Goal: Task Accomplishment & Management: Manage account settings

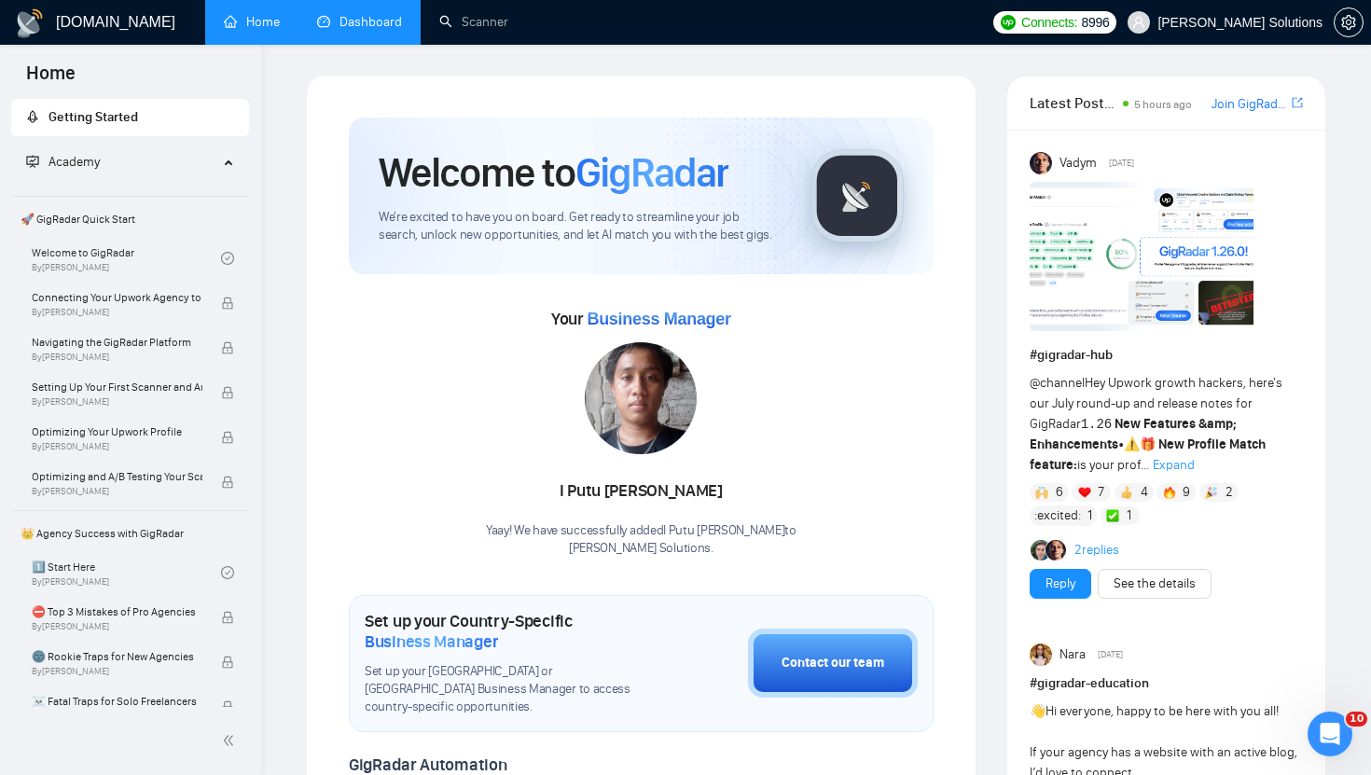
click at [348, 16] on link "Dashboard" at bounding box center [359, 22] width 85 height 16
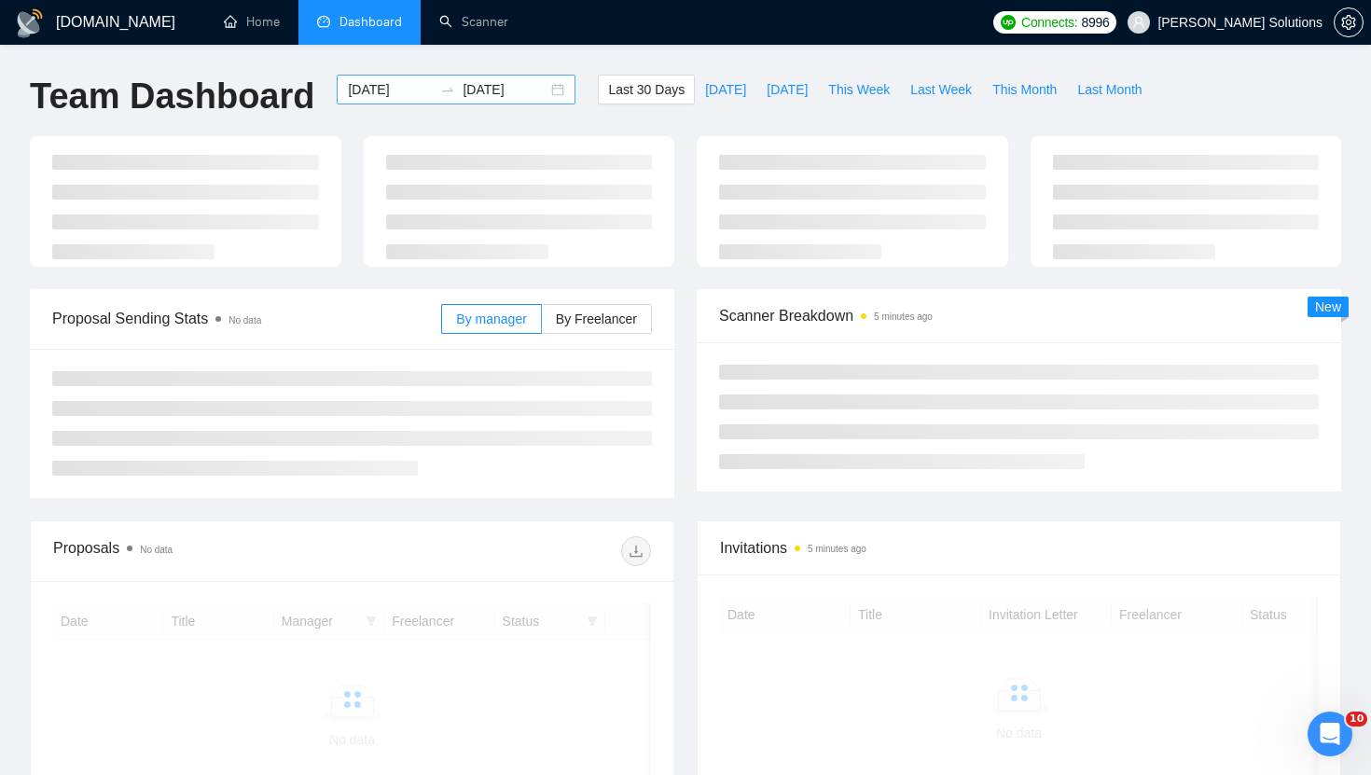
click at [411, 97] on input "[DATE]" at bounding box center [390, 89] width 85 height 21
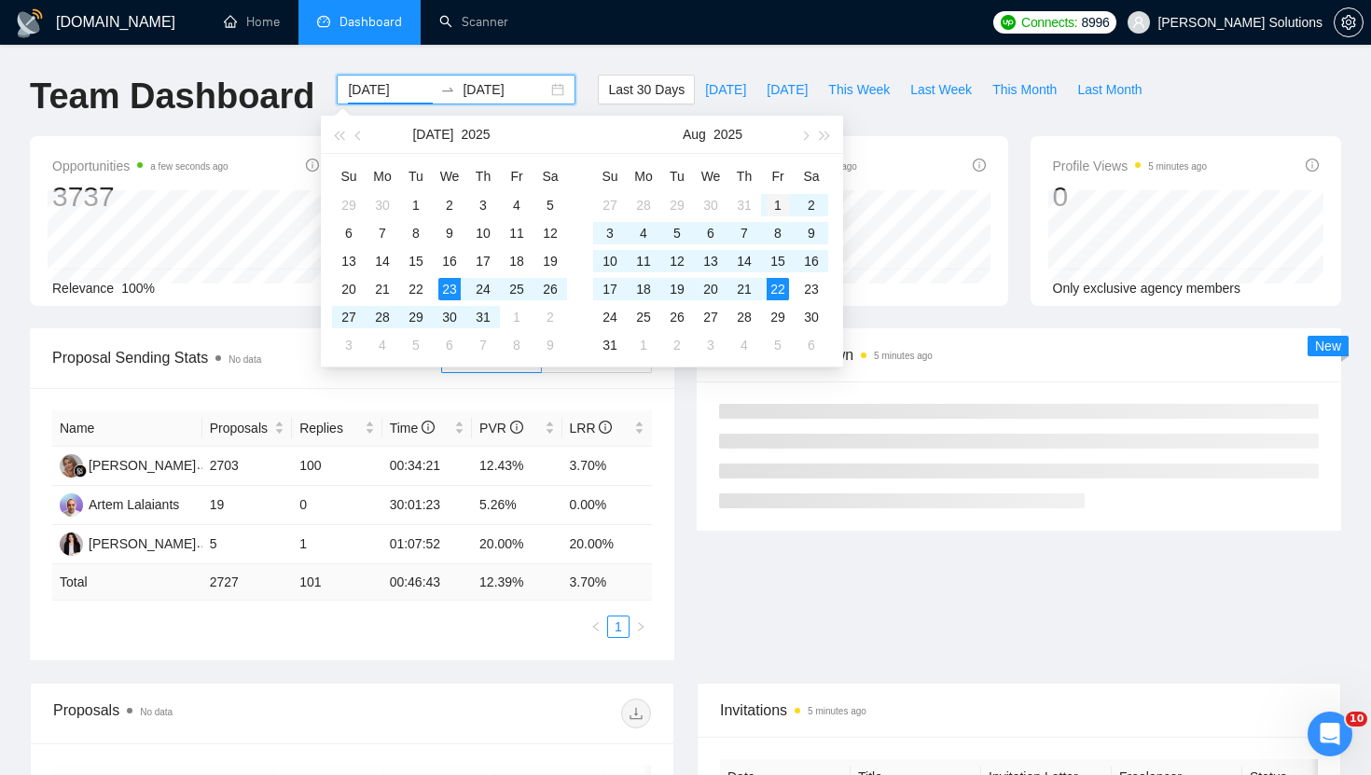
type input "[DATE]"
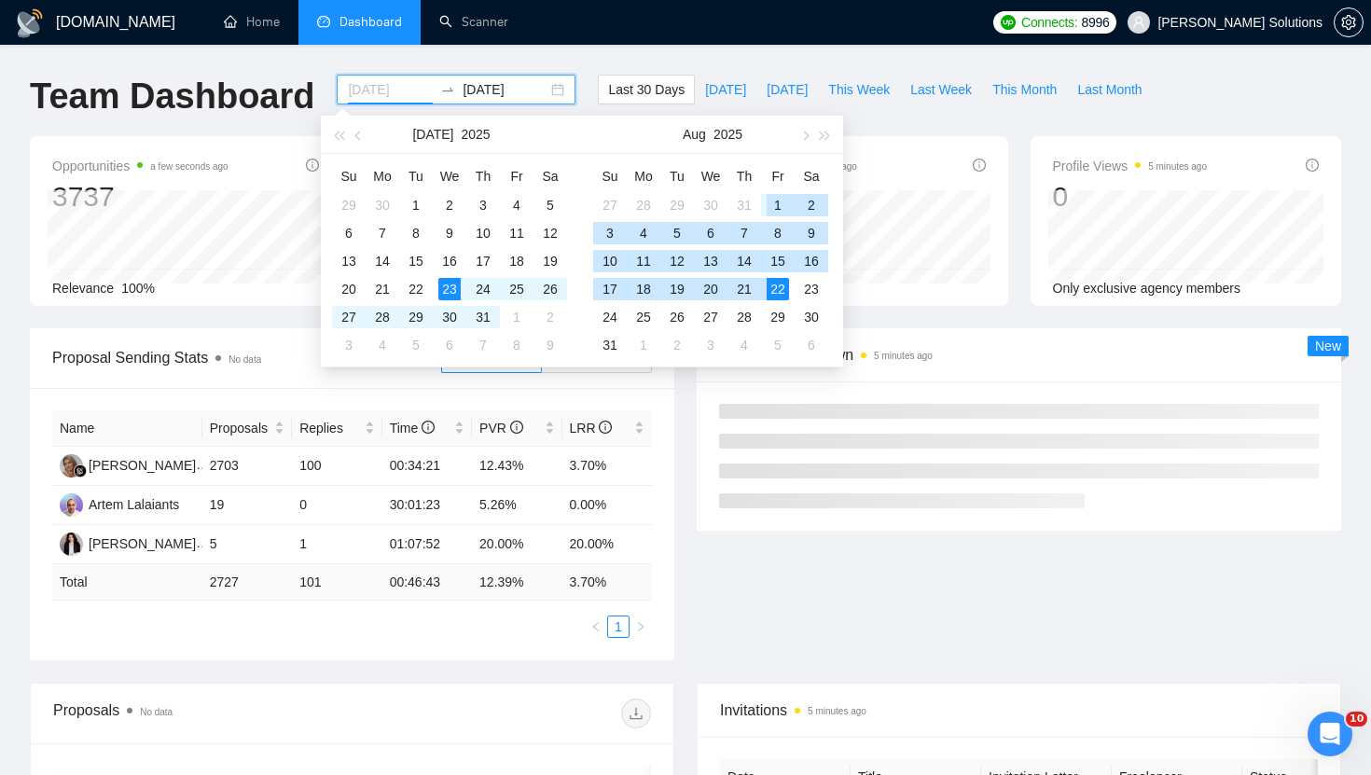
click at [774, 204] on div "1" at bounding box center [777, 205] width 22 height 22
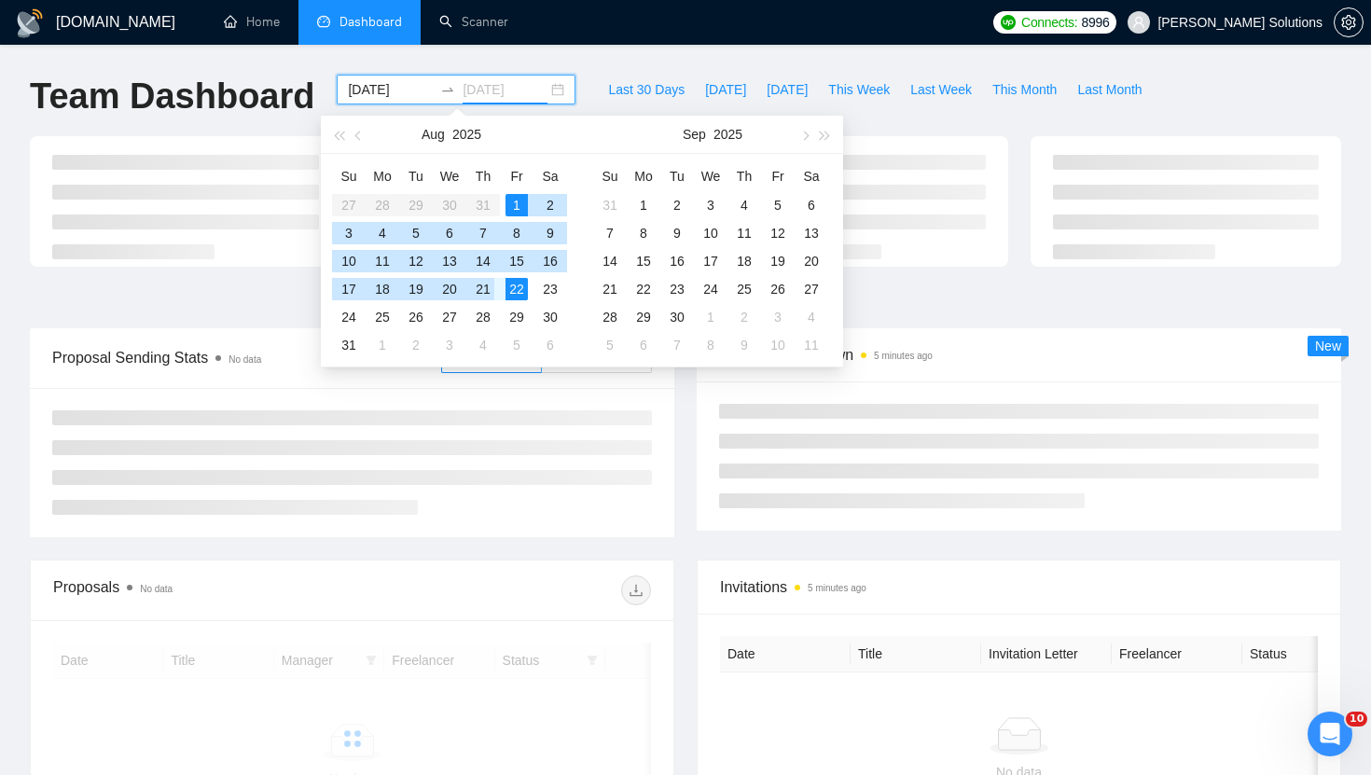
type input "[DATE]"
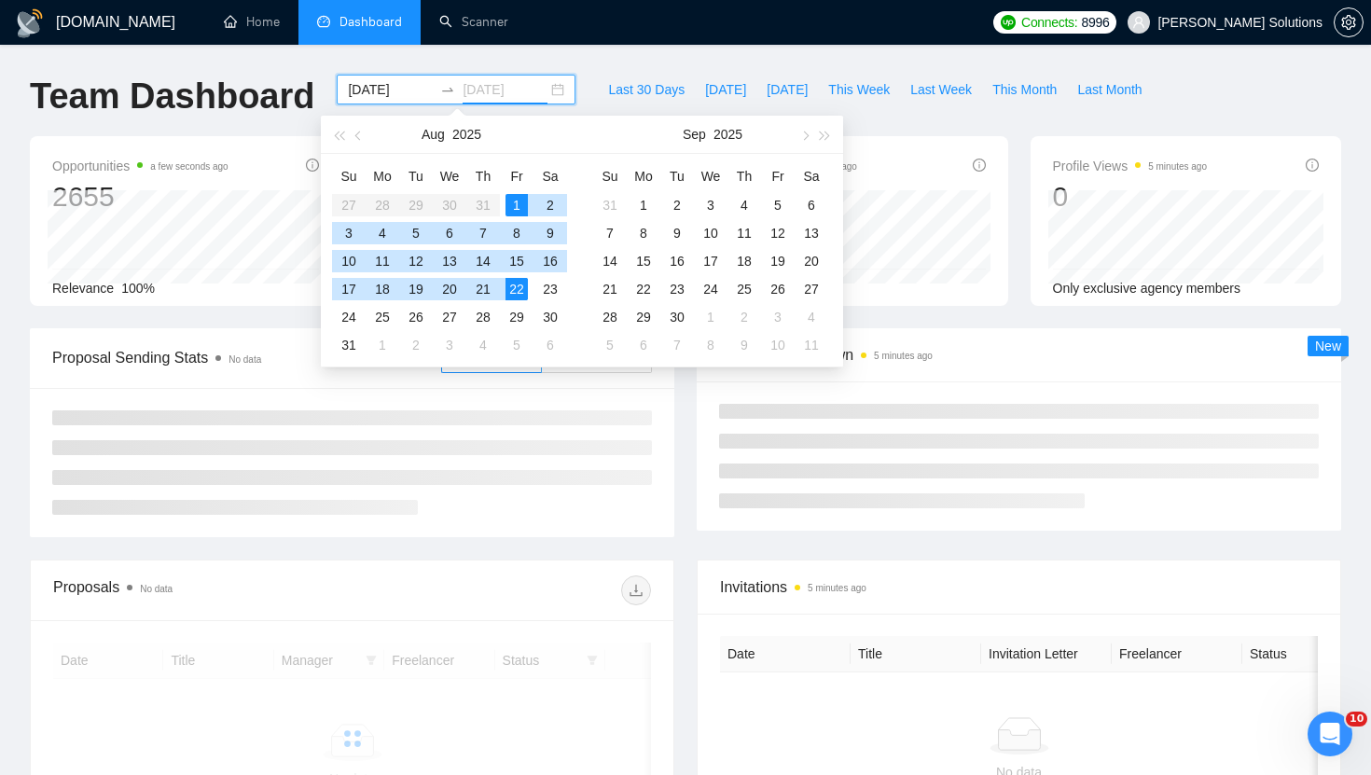
click at [517, 292] on div "22" at bounding box center [516, 289] width 22 height 22
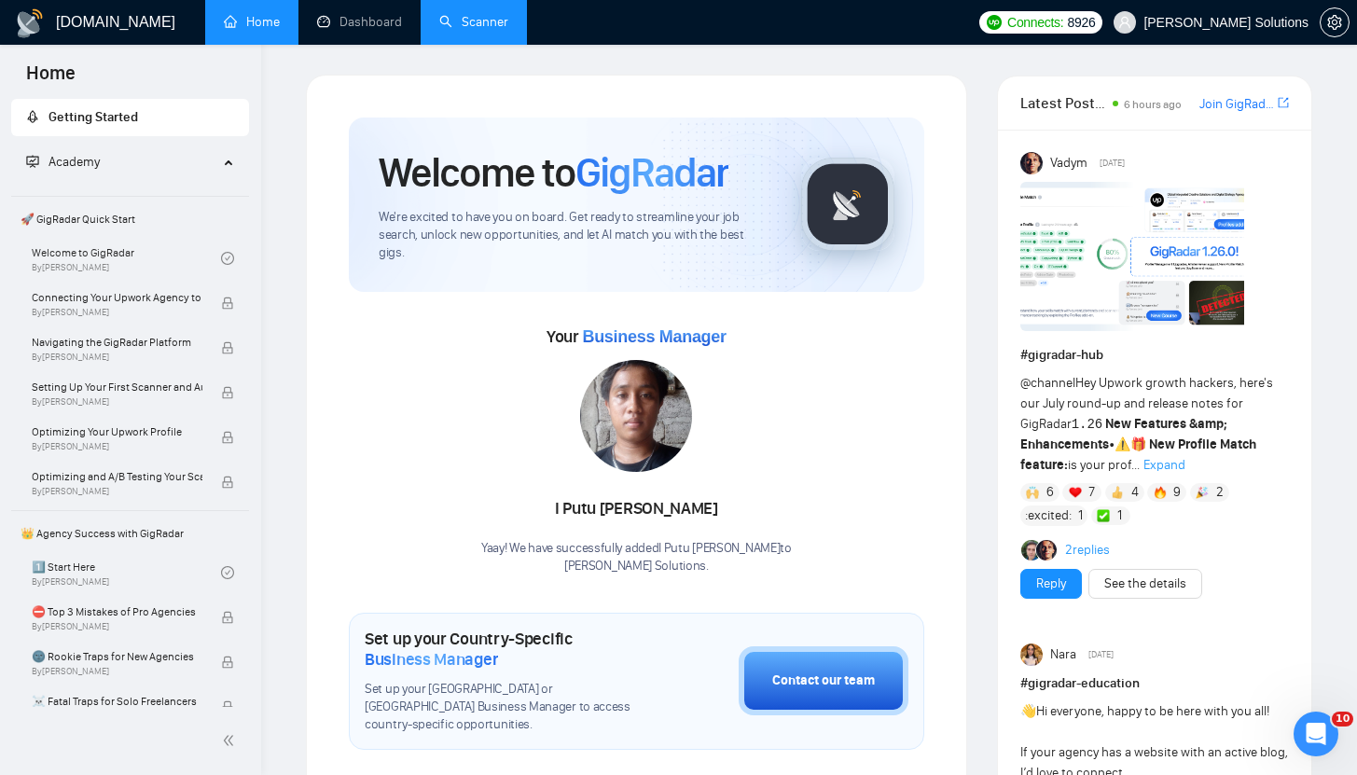
click at [464, 27] on link "Scanner" at bounding box center [473, 22] width 69 height 16
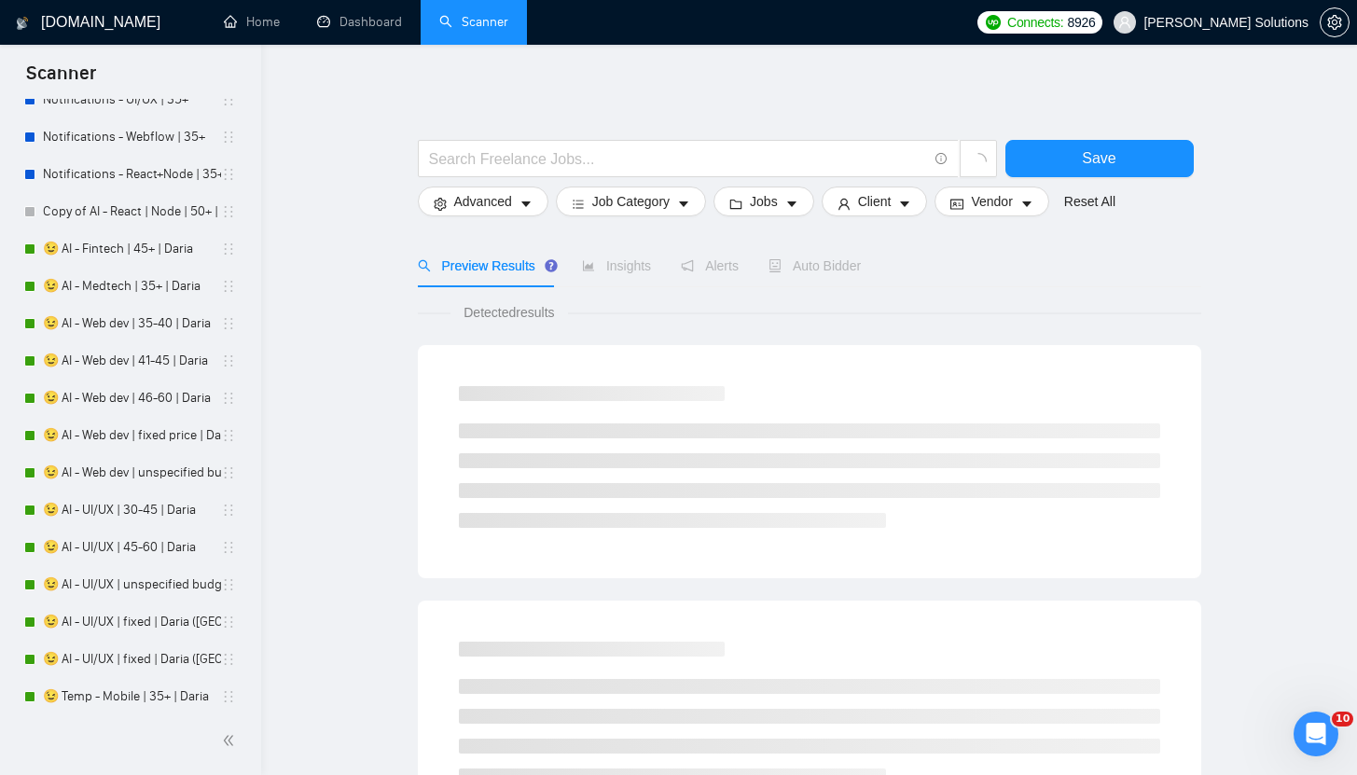
scroll to position [3090, 0]
click at [95, 270] on link "😉 AI - Mobile | fixed + unspecified | Daria" at bounding box center [132, 287] width 178 height 37
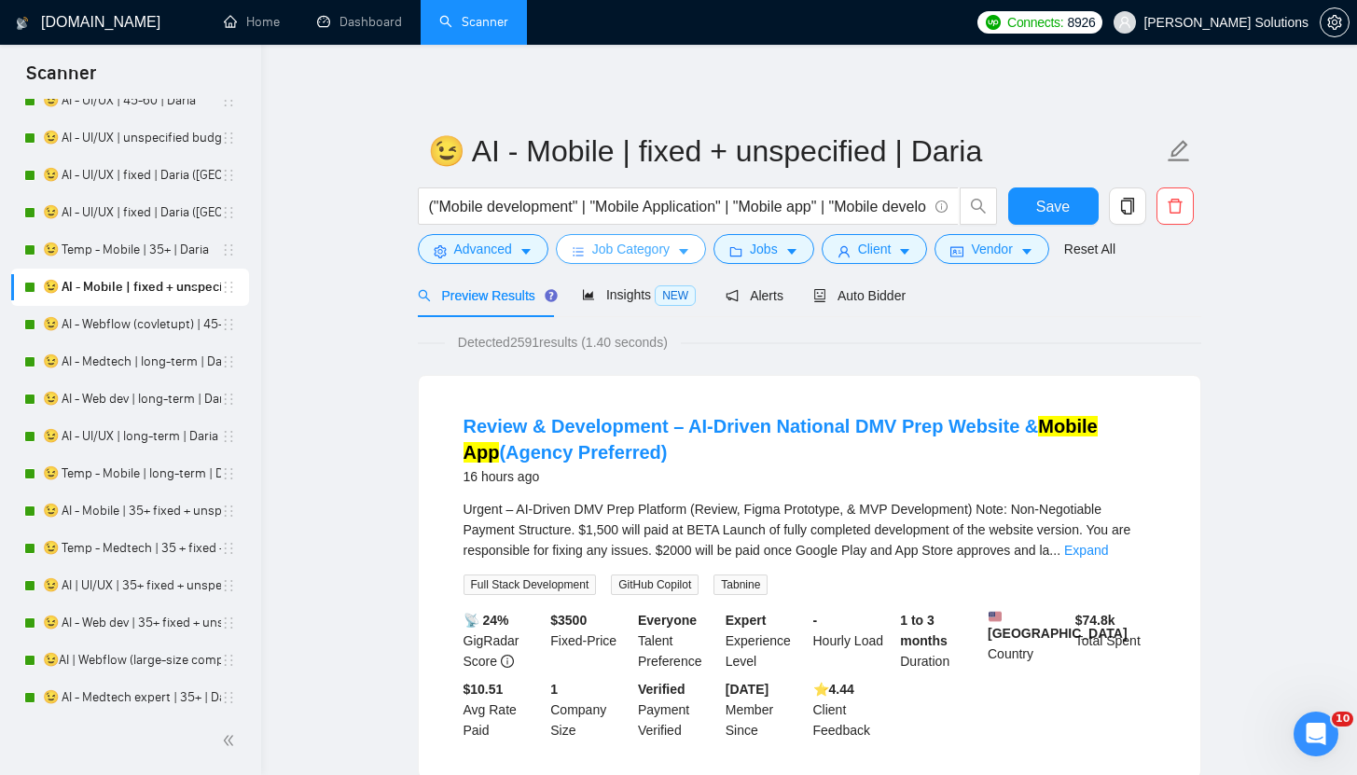
click at [640, 252] on span "Job Category" at bounding box center [630, 249] width 77 height 21
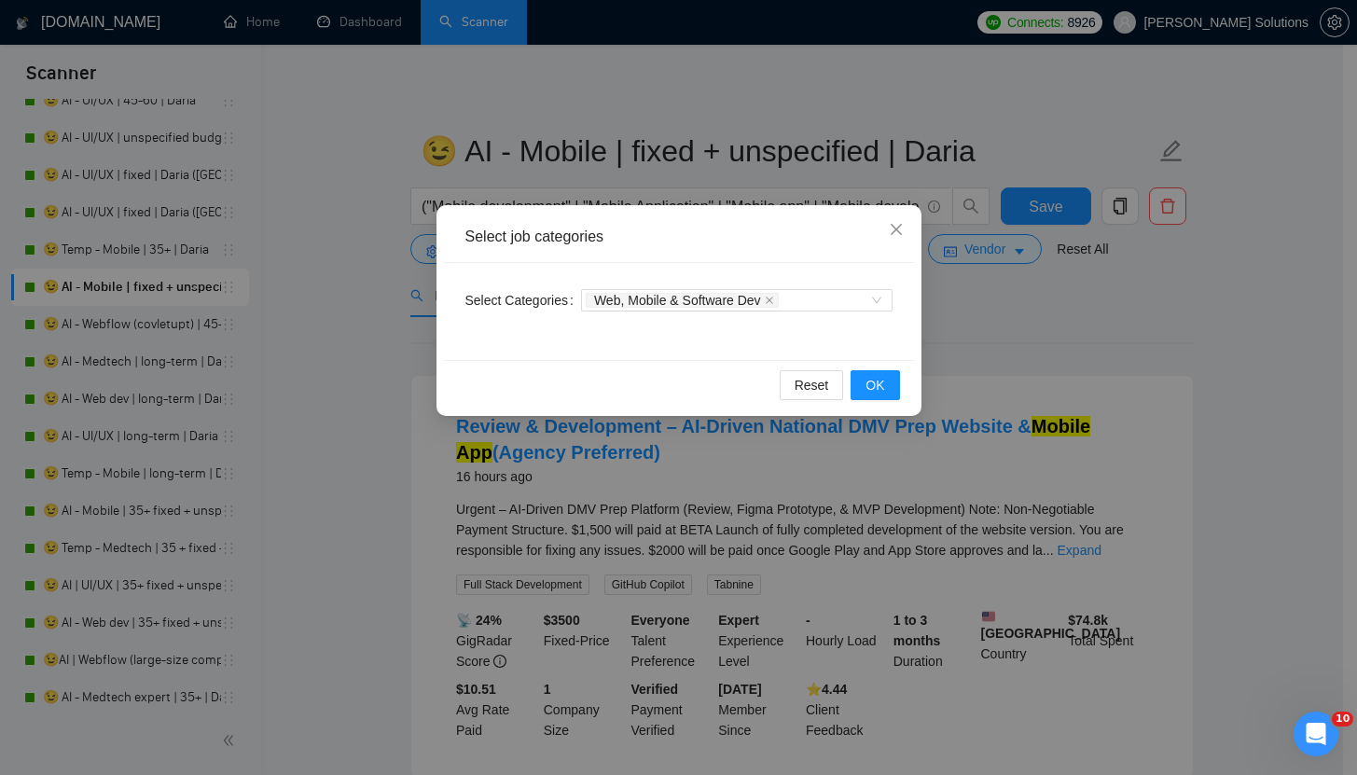
click at [684, 203] on div "Select job categories Select Categories Web, Mobile & Software Dev Reset OK" at bounding box center [678, 387] width 1357 height 775
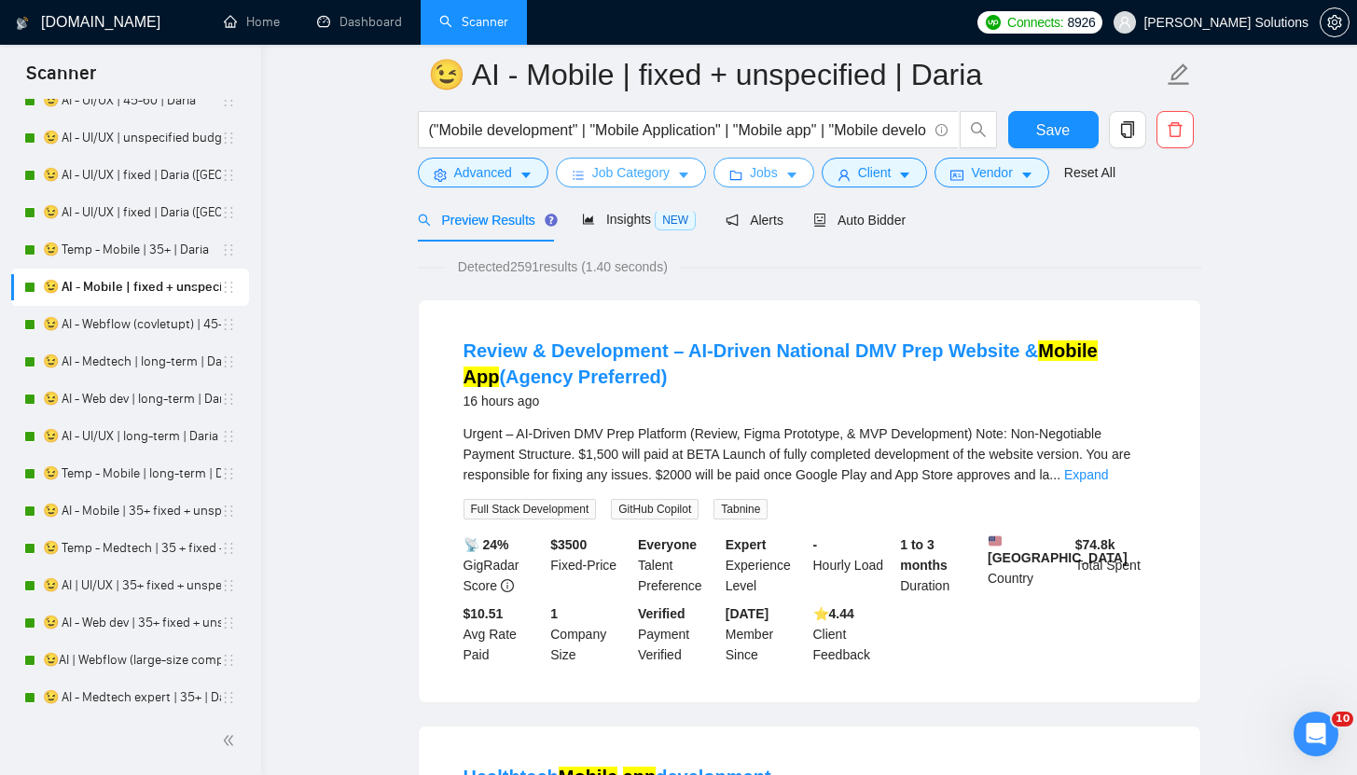
scroll to position [90, 0]
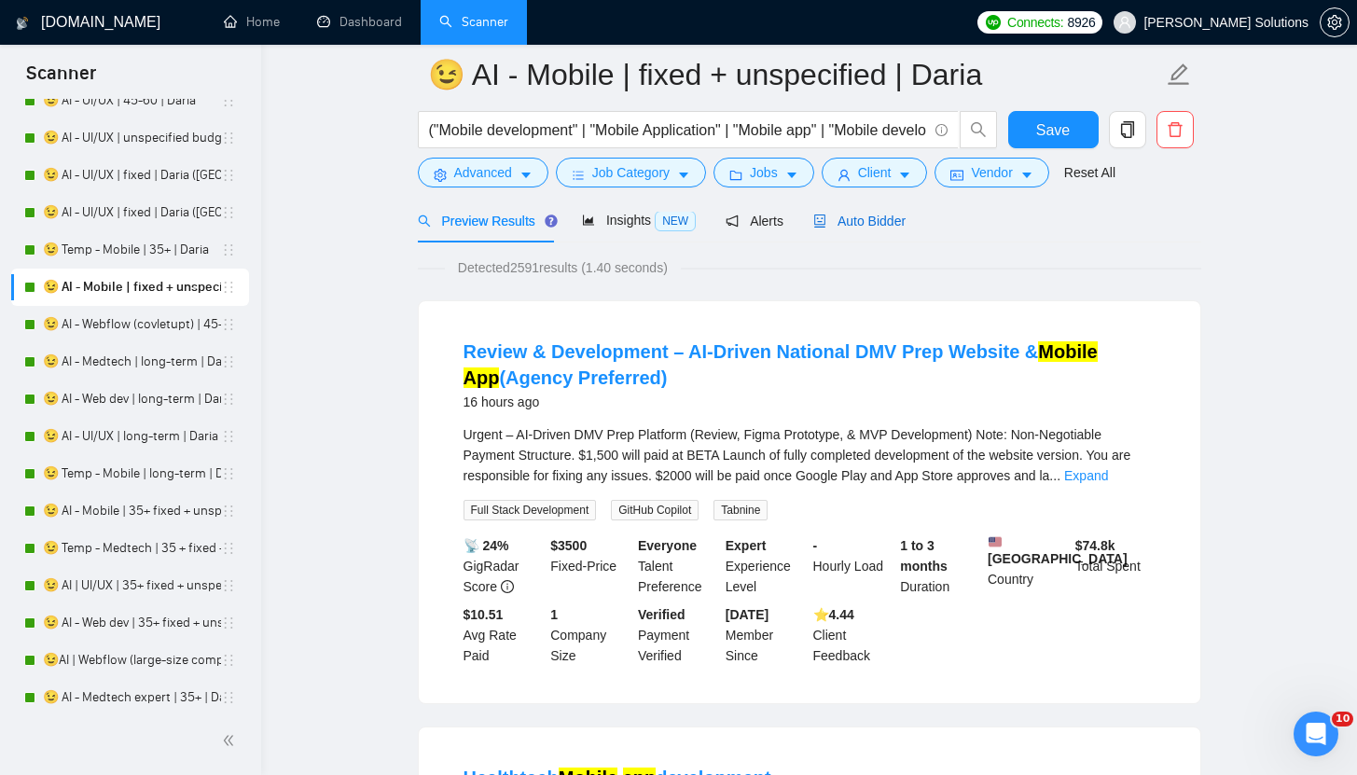
click at [841, 216] on span "Auto Bidder" at bounding box center [859, 221] width 92 height 15
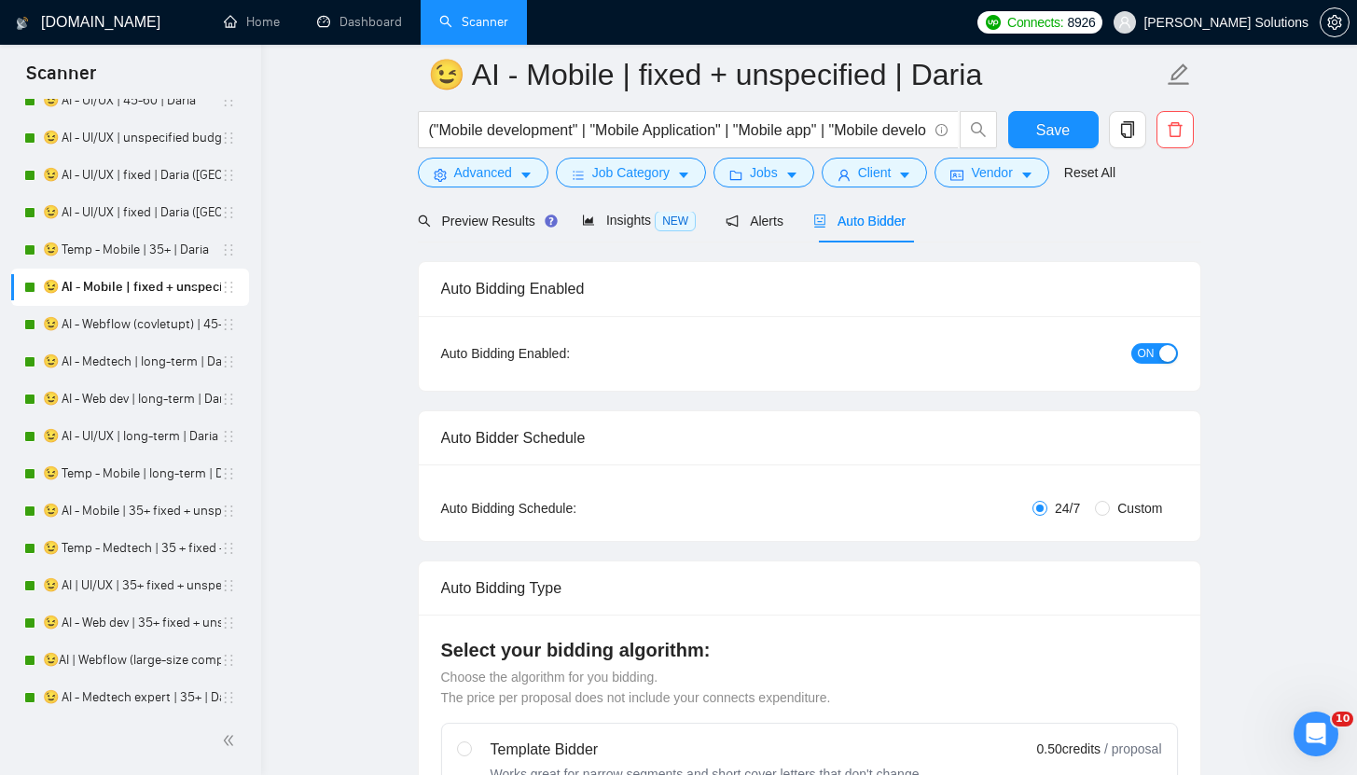
radio input "false"
radio input "true"
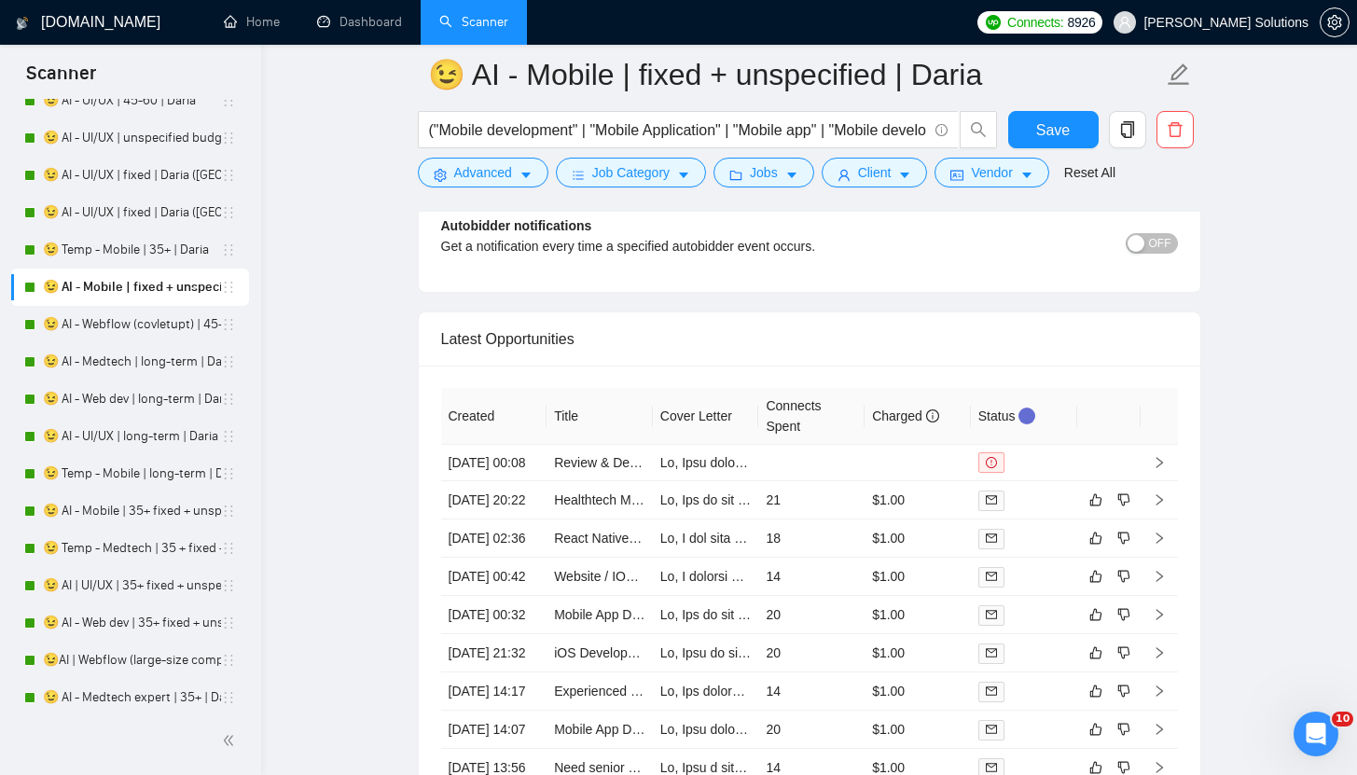
scroll to position [4974, 0]
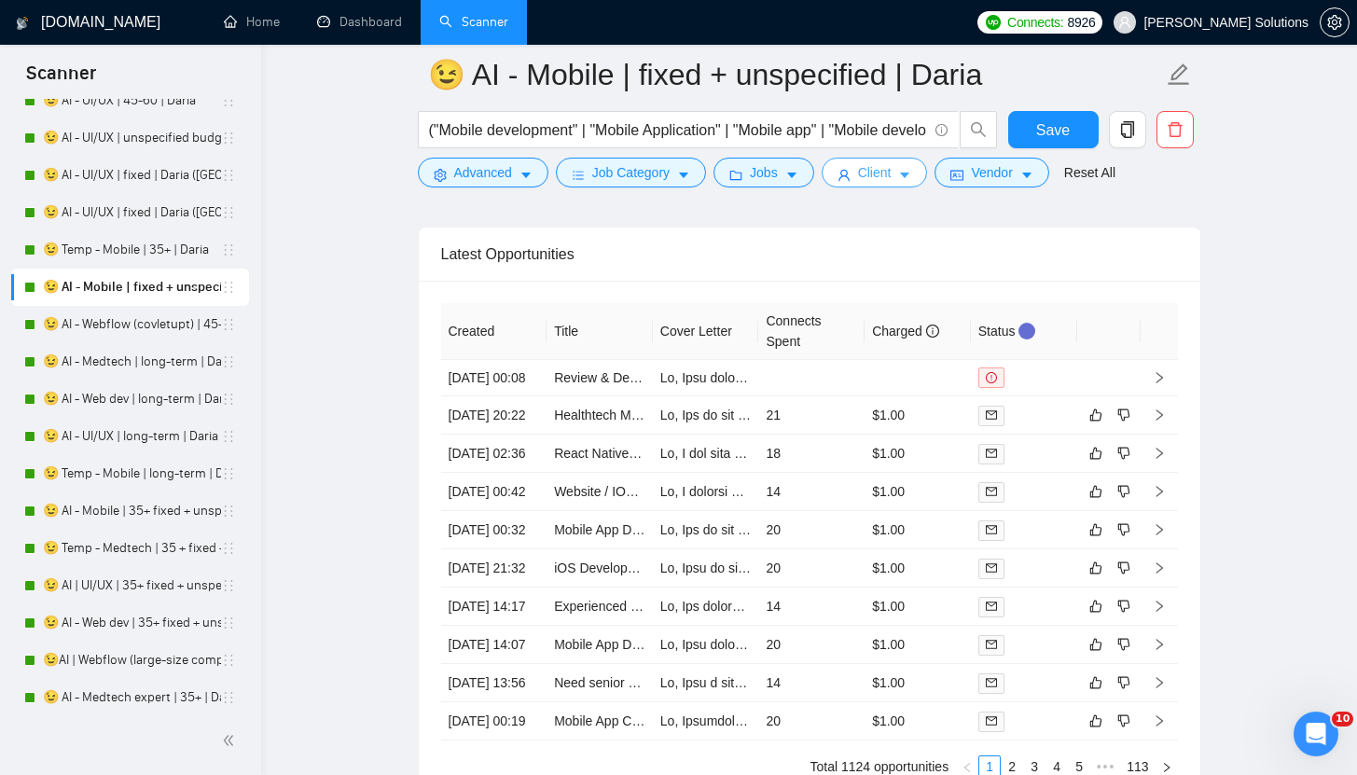
click at [884, 176] on span "Client" at bounding box center [875, 172] width 34 height 21
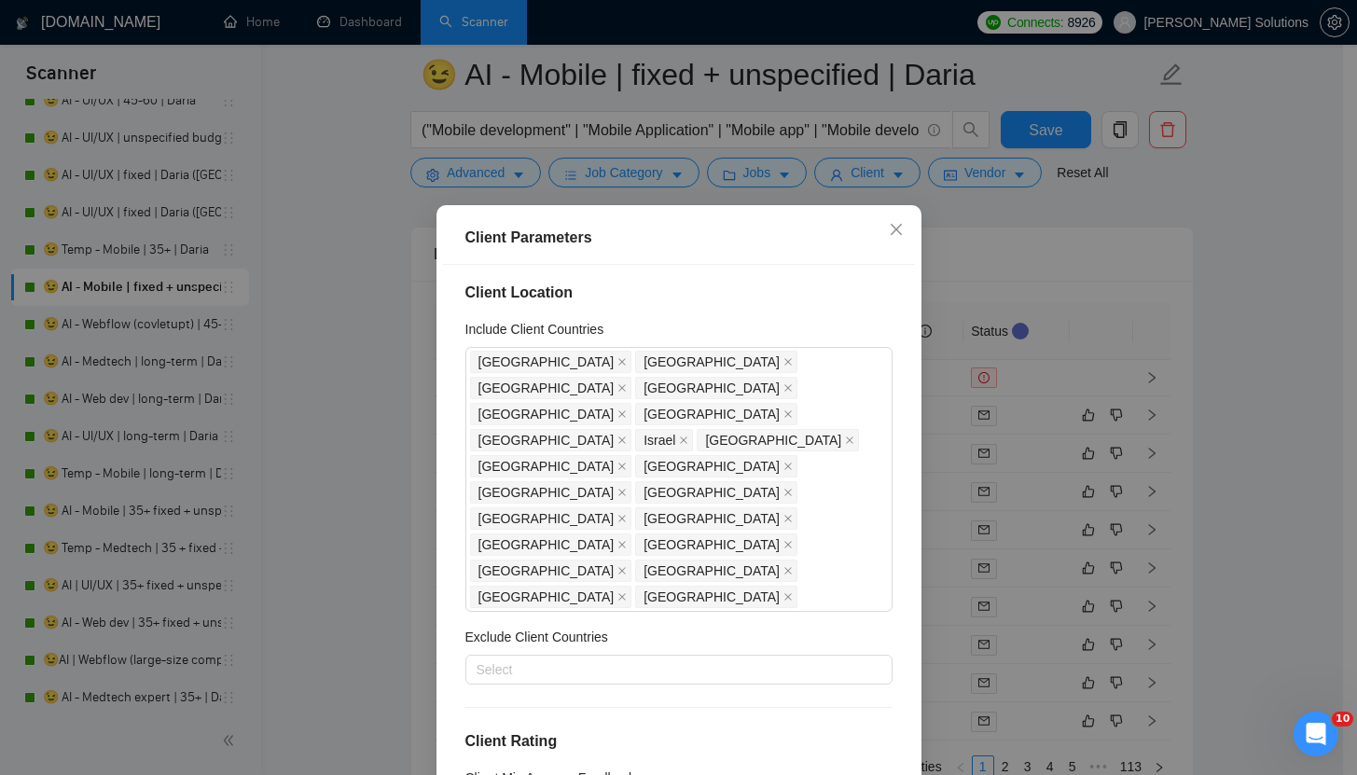
scroll to position [0, 0]
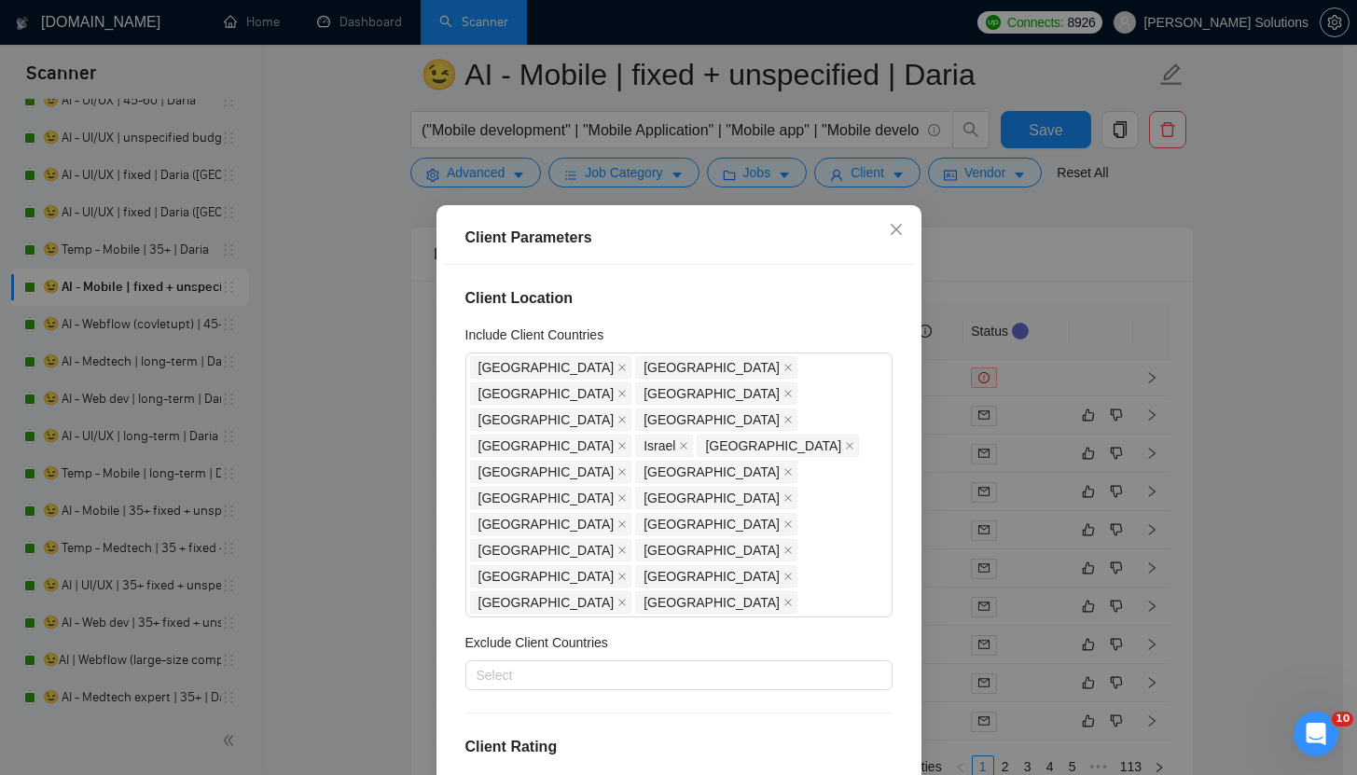
click at [964, 205] on div "Client Parameters Client Location Include Client Countries United States United…" at bounding box center [678, 387] width 1357 height 775
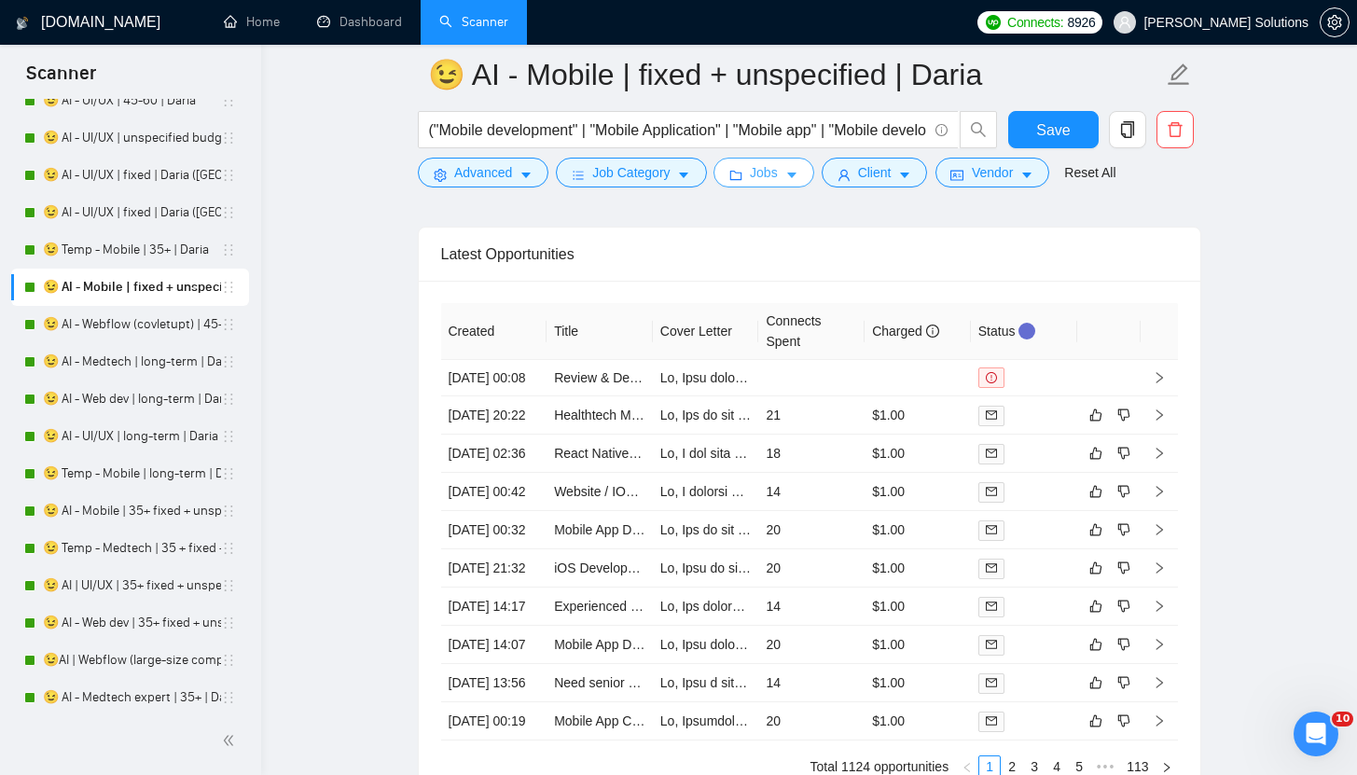
click at [794, 168] on span "caret-down" at bounding box center [791, 175] width 13 height 14
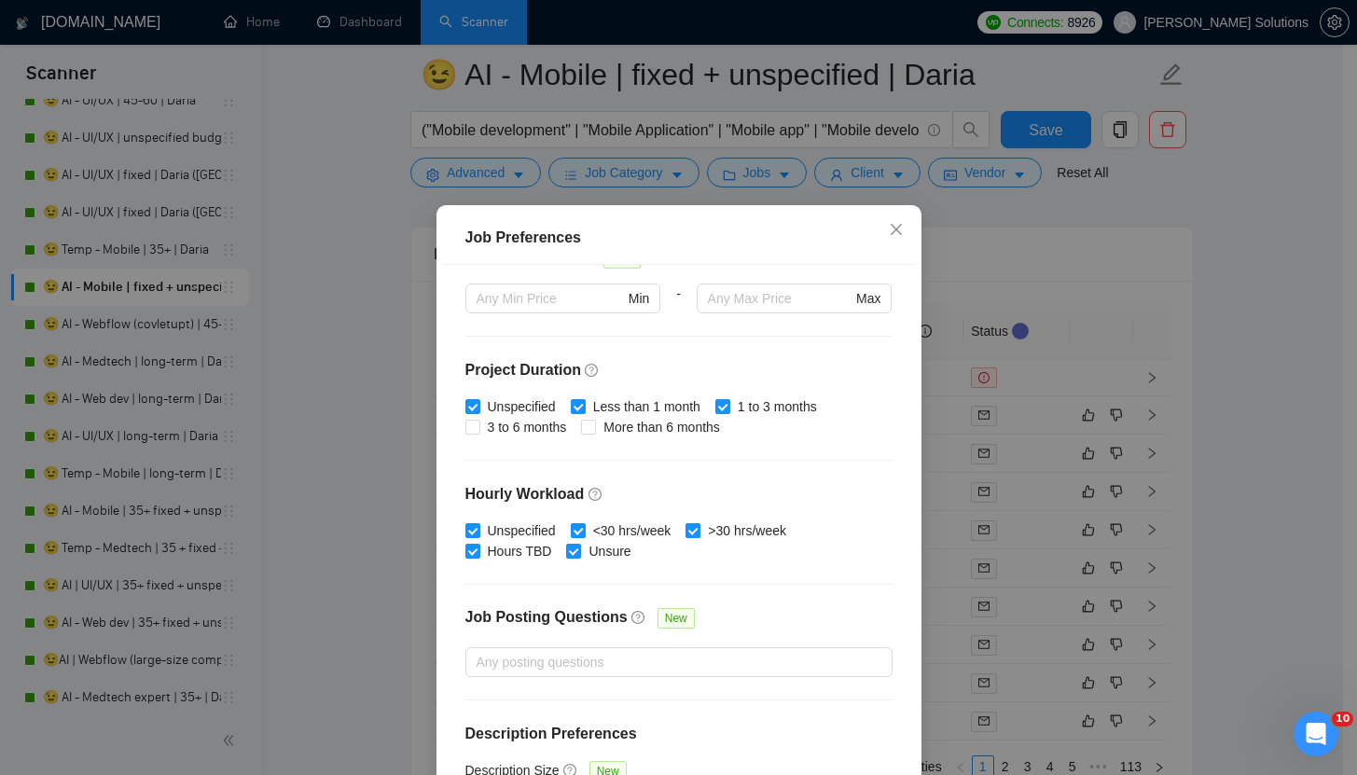
scroll to position [508, 0]
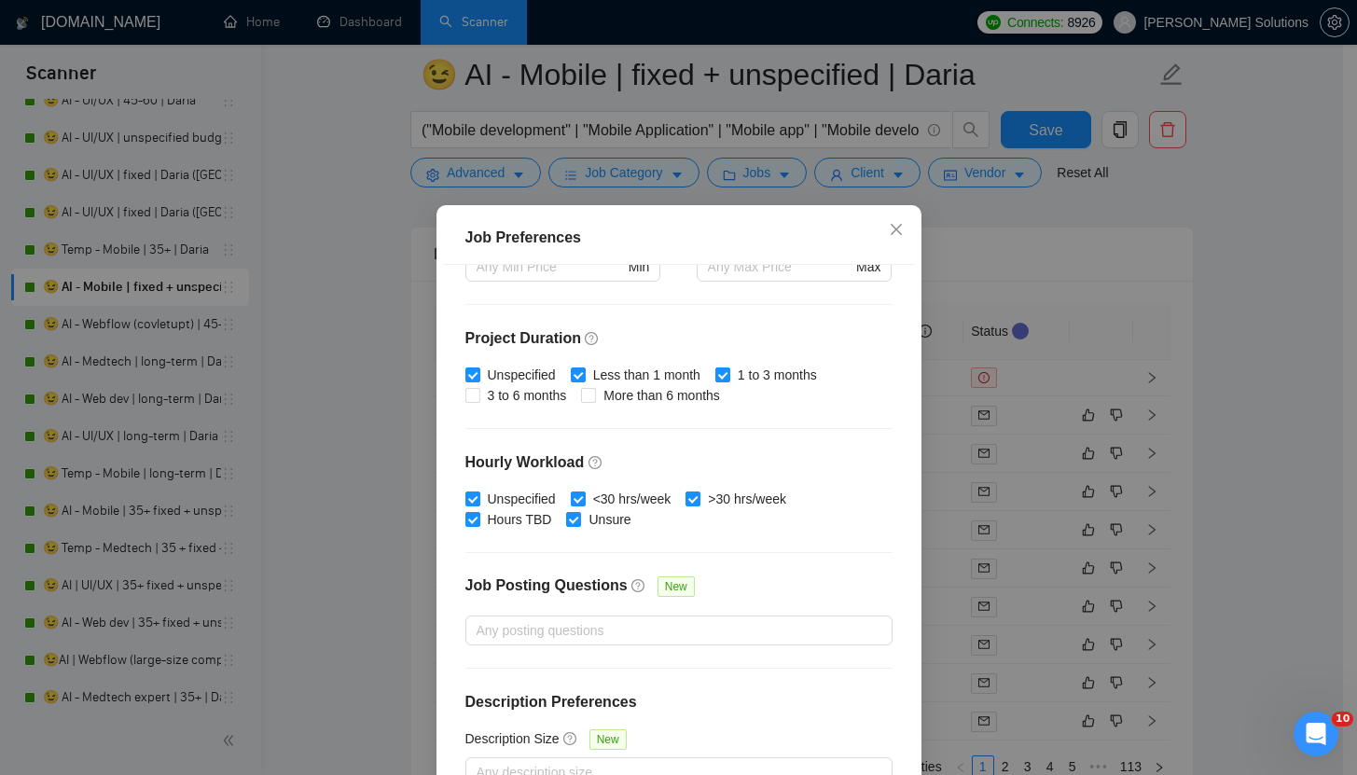
click at [400, 491] on div "Job Preferences Budget Project Type All Fixed Price Hourly Rate Fixed Price Bud…" at bounding box center [678, 387] width 1357 height 775
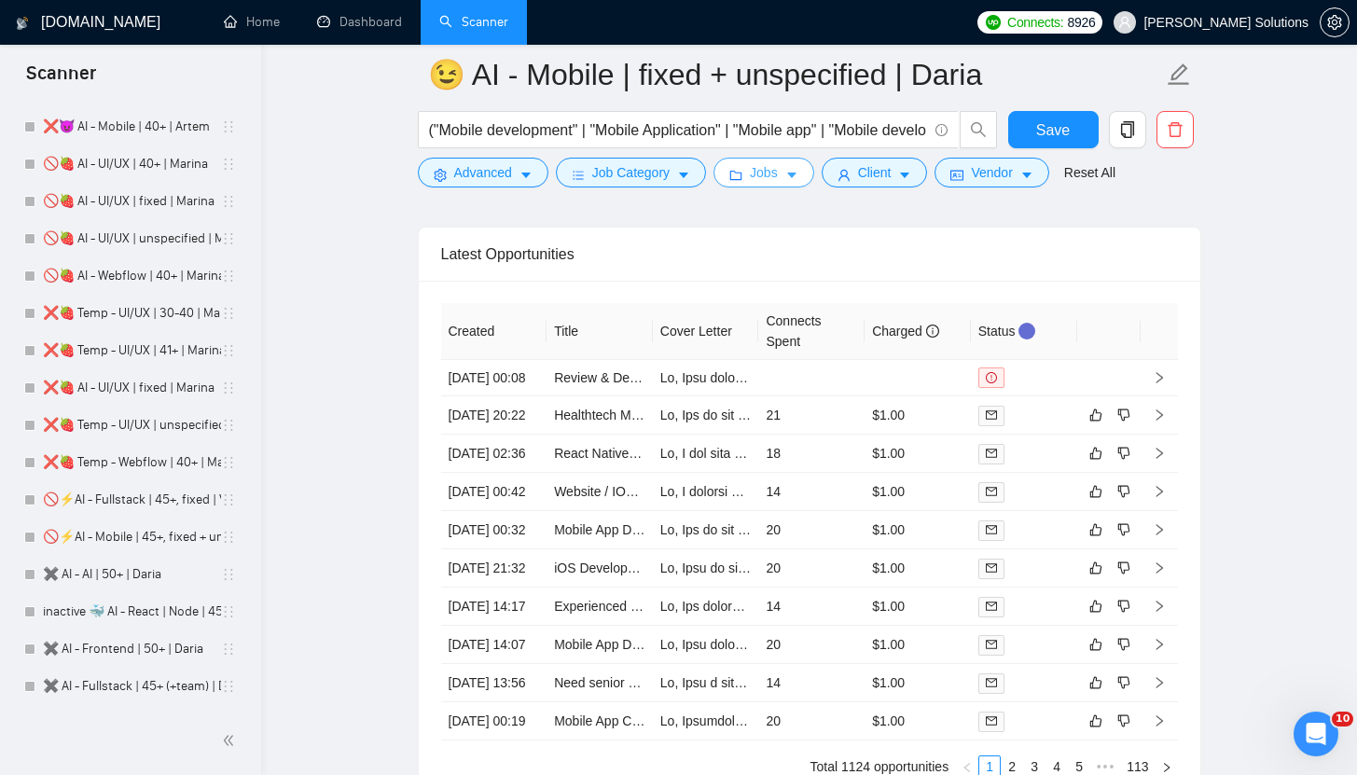
scroll to position [1767, 0]
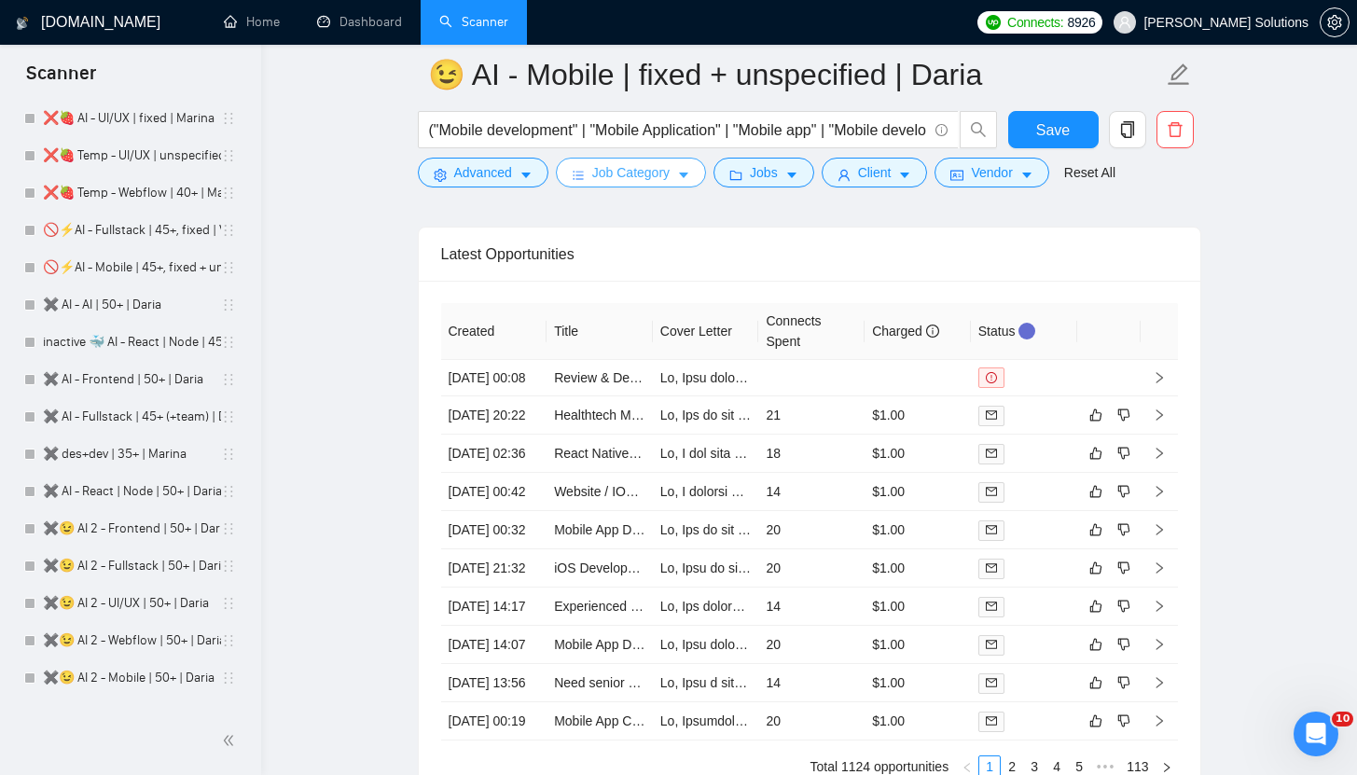
click at [669, 170] on span "Job Category" at bounding box center [630, 172] width 77 height 21
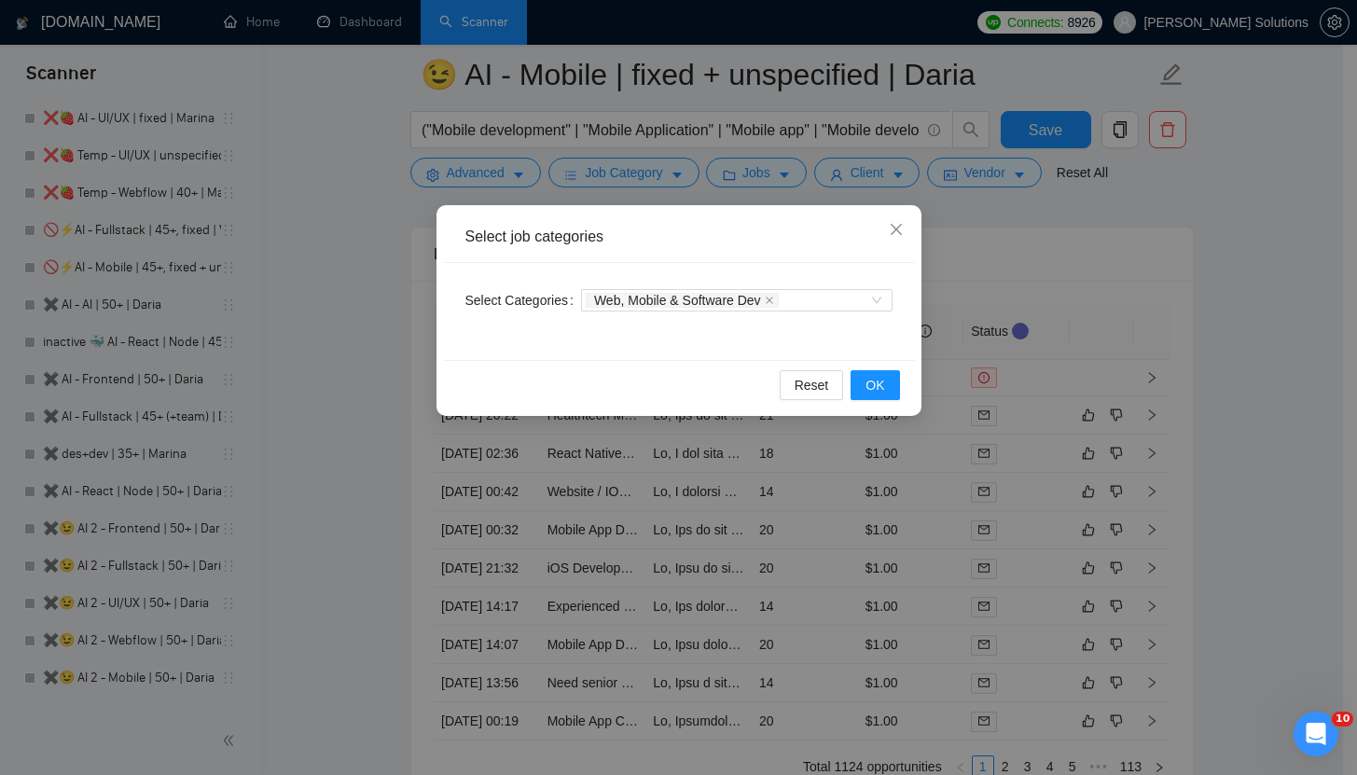
click at [518, 159] on div "Select job categories Select Categories Web, Mobile & Software Dev Reset OK" at bounding box center [678, 387] width 1357 height 775
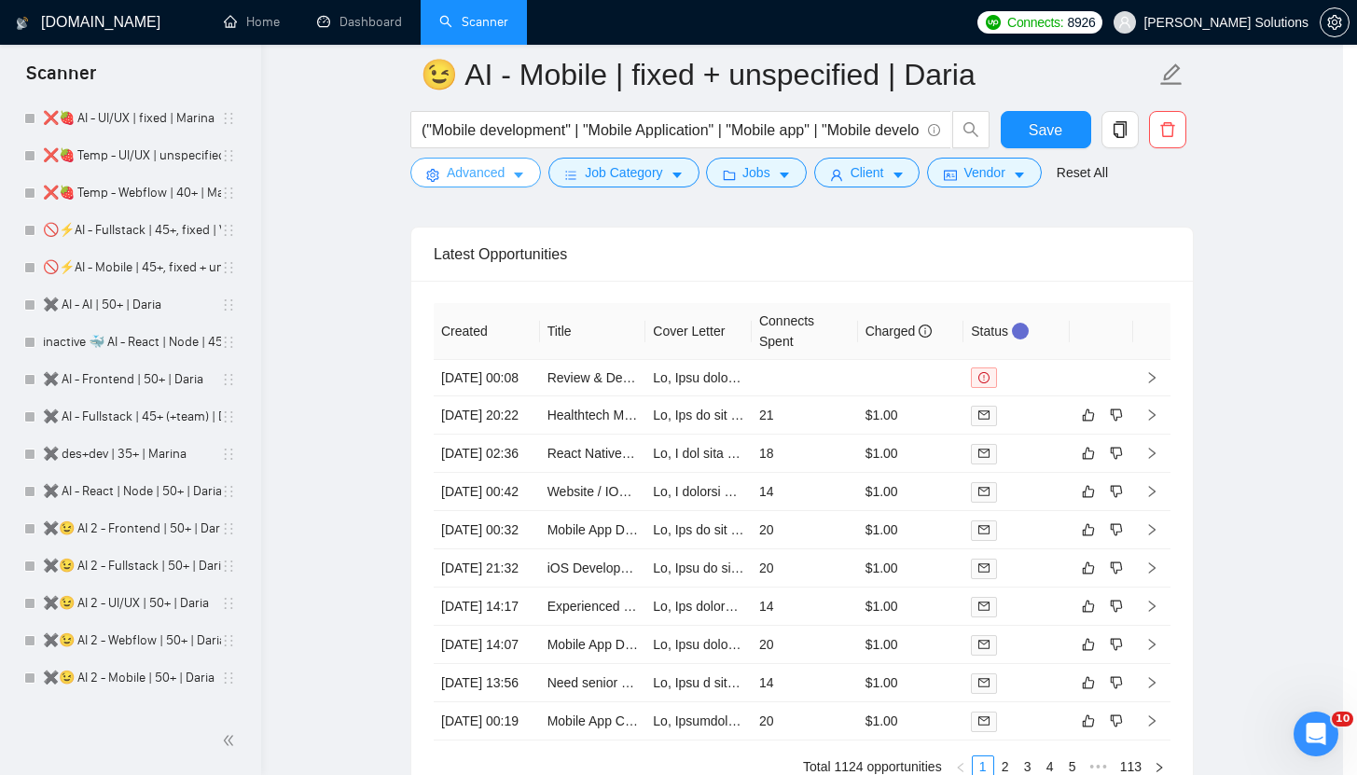
click at [504, 175] on span "Advanced" at bounding box center [476, 172] width 58 height 21
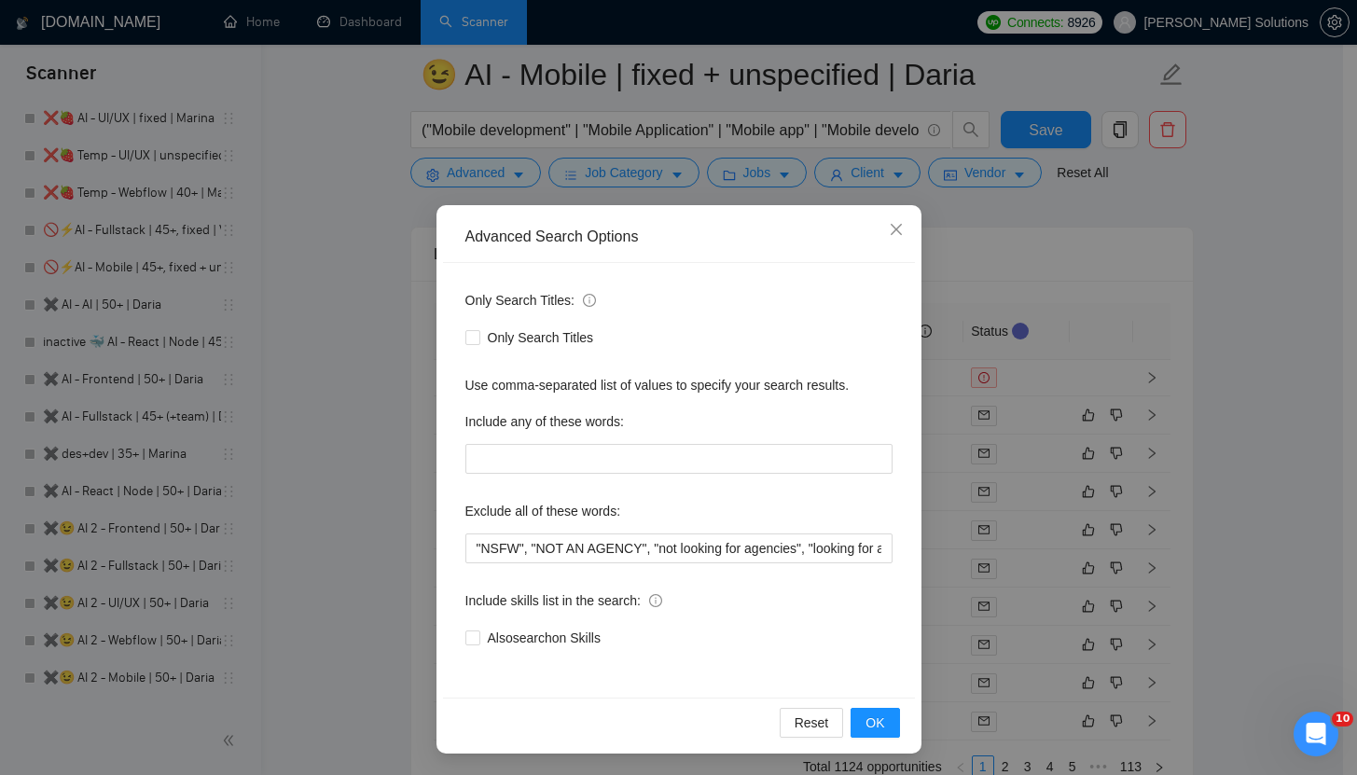
click at [810, 139] on div "Advanced Search Options Only Search Titles: Only Search Titles Use comma-separa…" at bounding box center [678, 387] width 1357 height 775
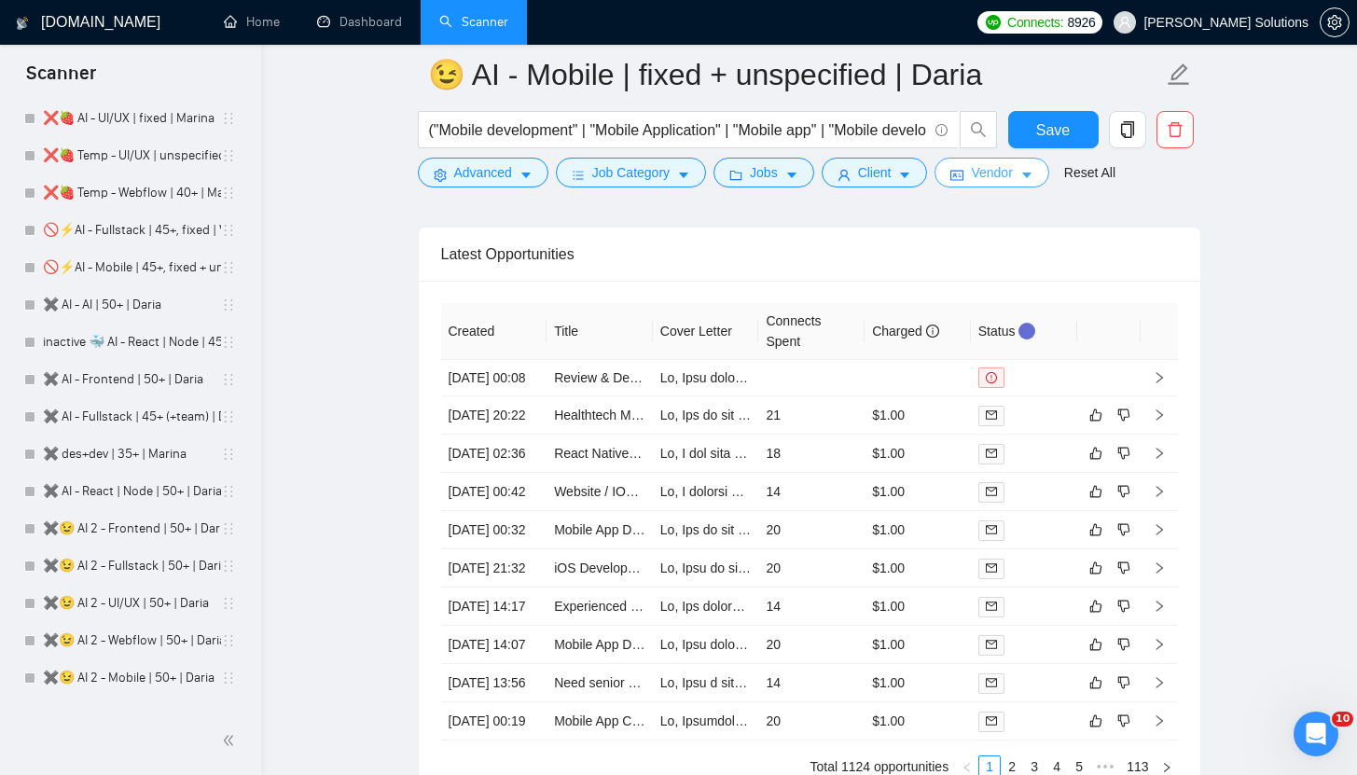
click at [993, 173] on span "Vendor" at bounding box center [991, 172] width 41 height 21
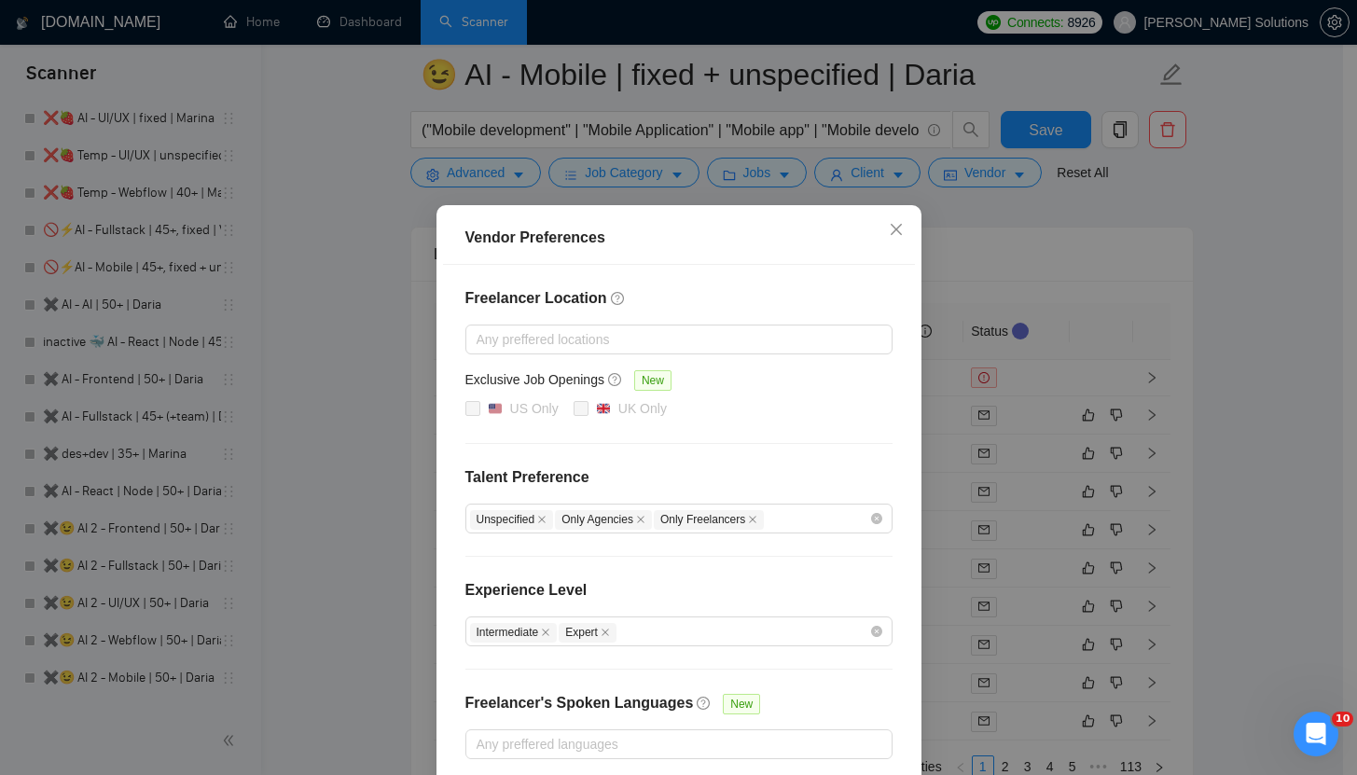
scroll to position [36, 0]
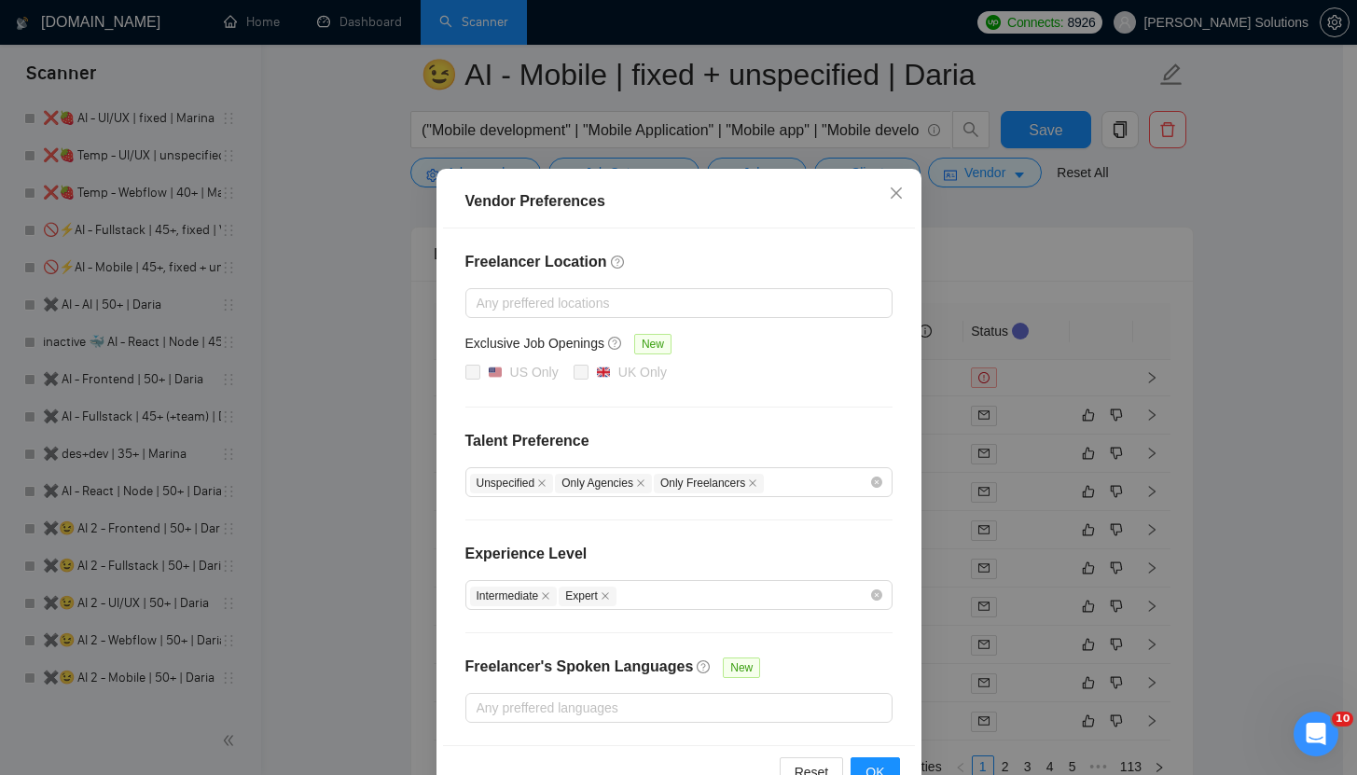
click at [969, 246] on div "Vendor Preferences Freelancer Location Any preffered locations Exclusive Job Op…" at bounding box center [678, 387] width 1357 height 775
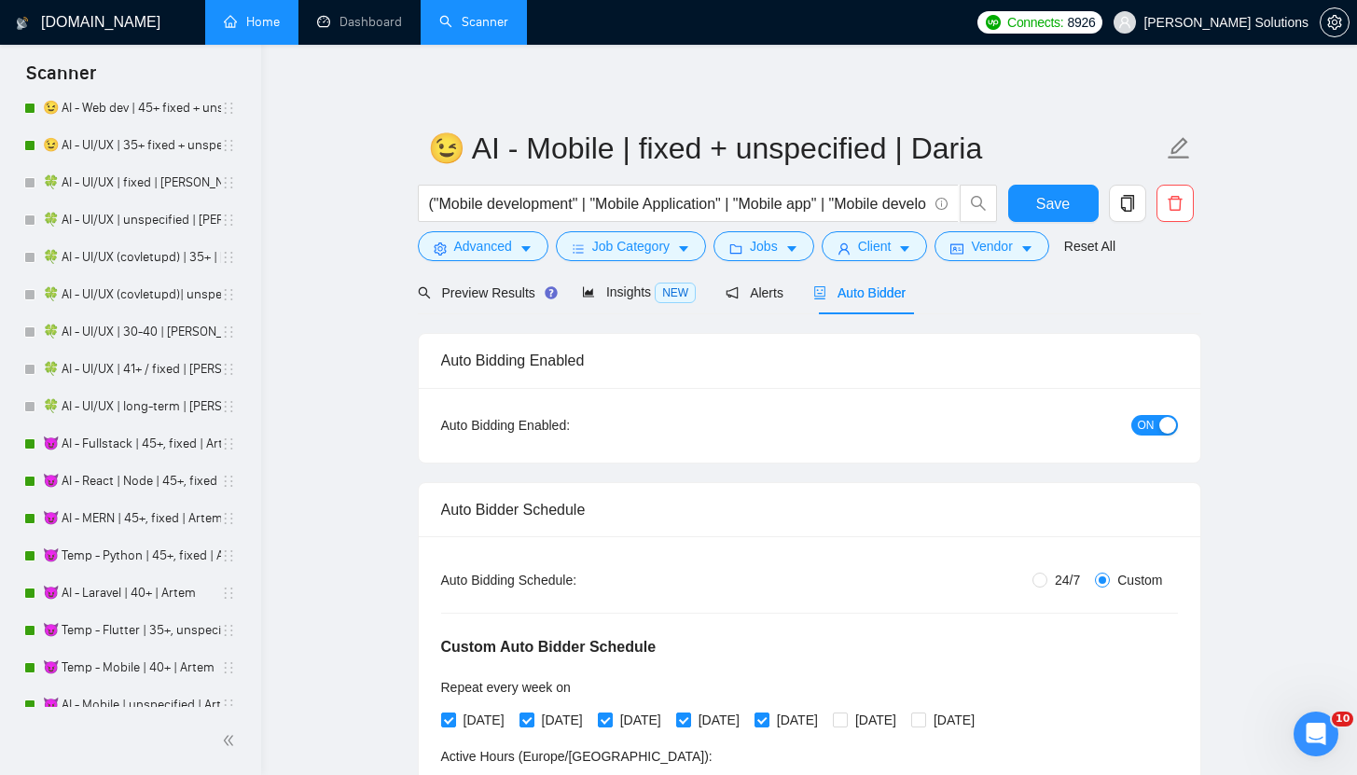
scroll to position [0, 0]
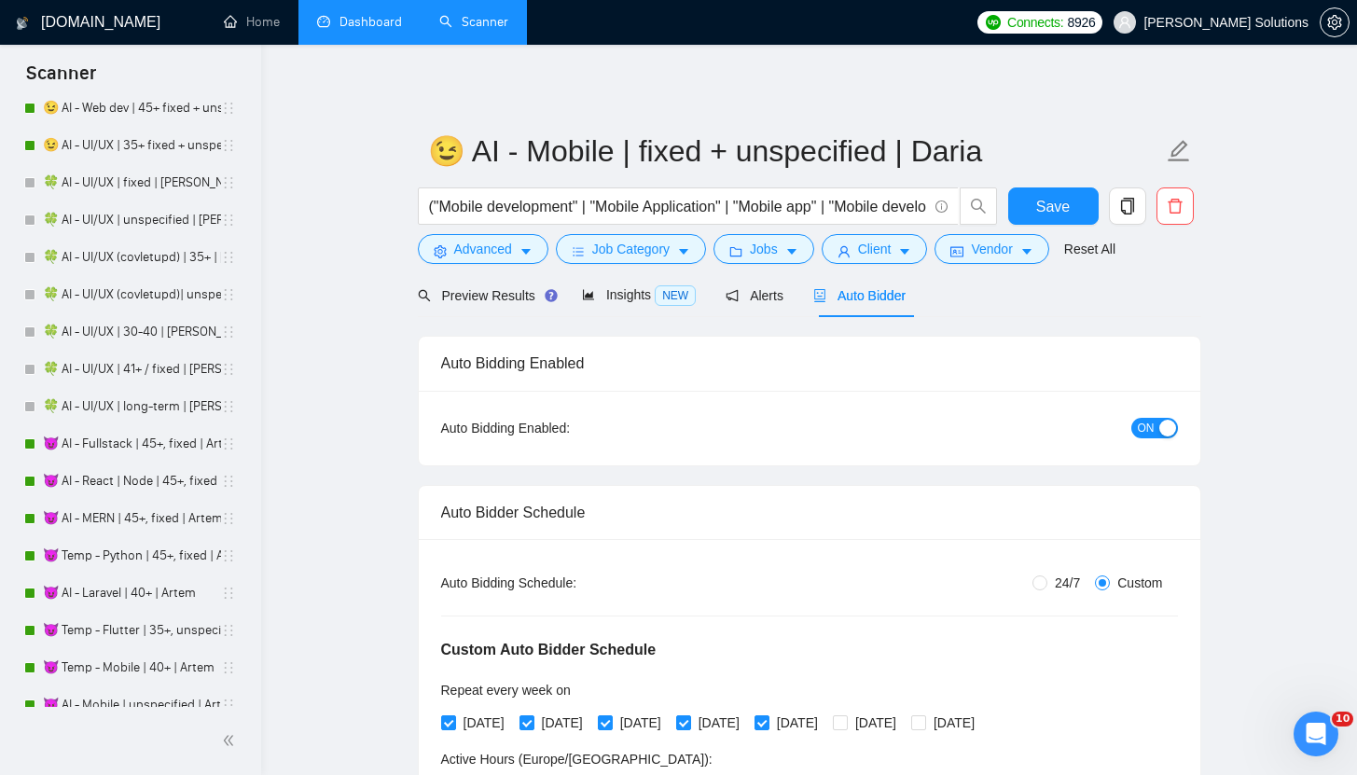
click at [364, 21] on link "Dashboard" at bounding box center [359, 22] width 85 height 16
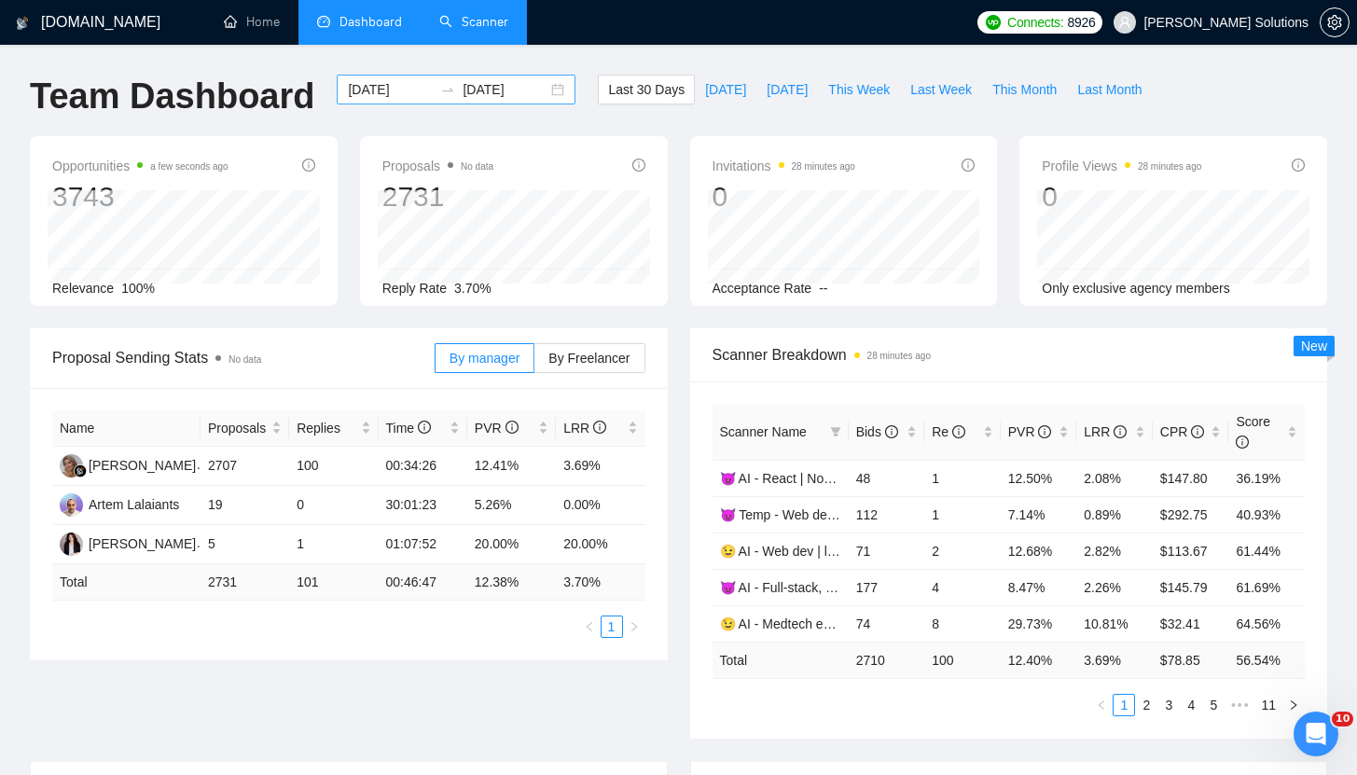
click at [393, 80] on input "[DATE]" at bounding box center [390, 89] width 85 height 21
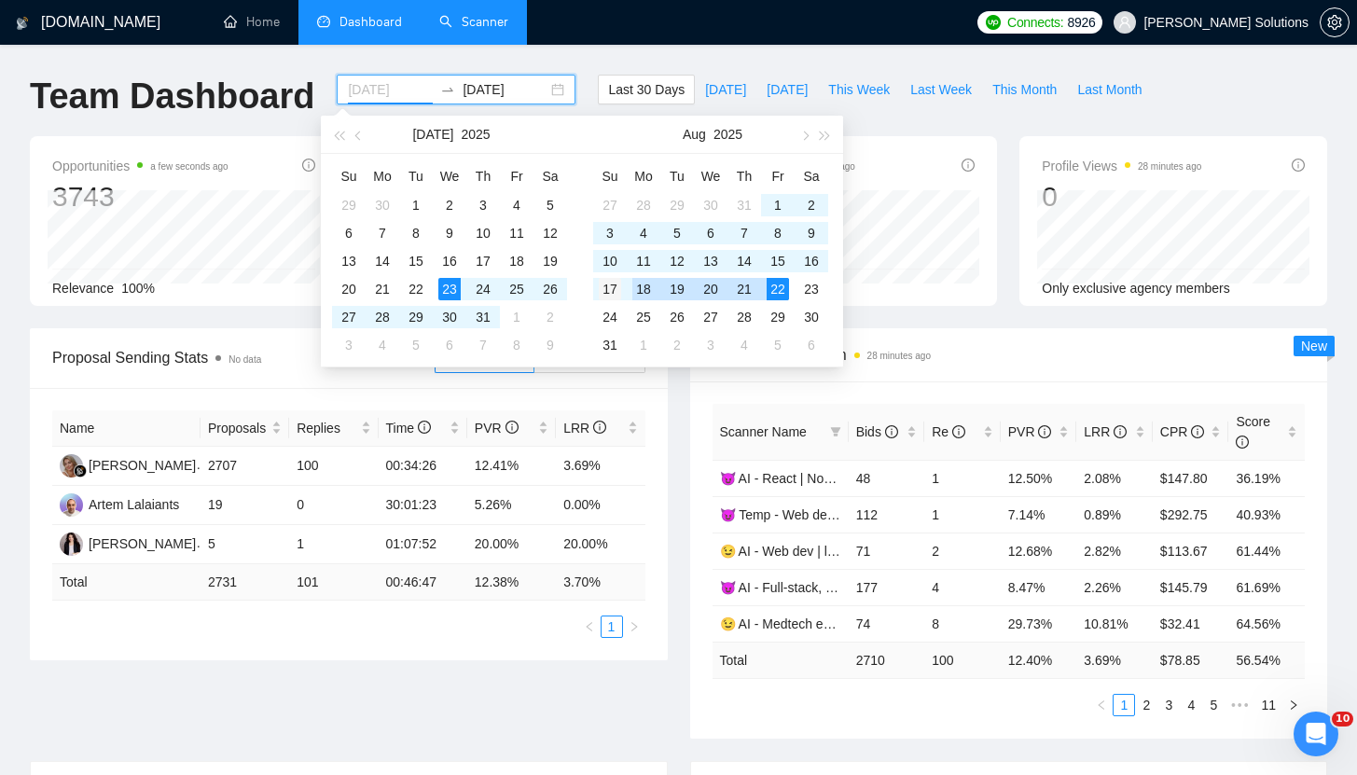
type input "2025-08-17"
click at [616, 288] on div "17" at bounding box center [610, 289] width 22 height 22
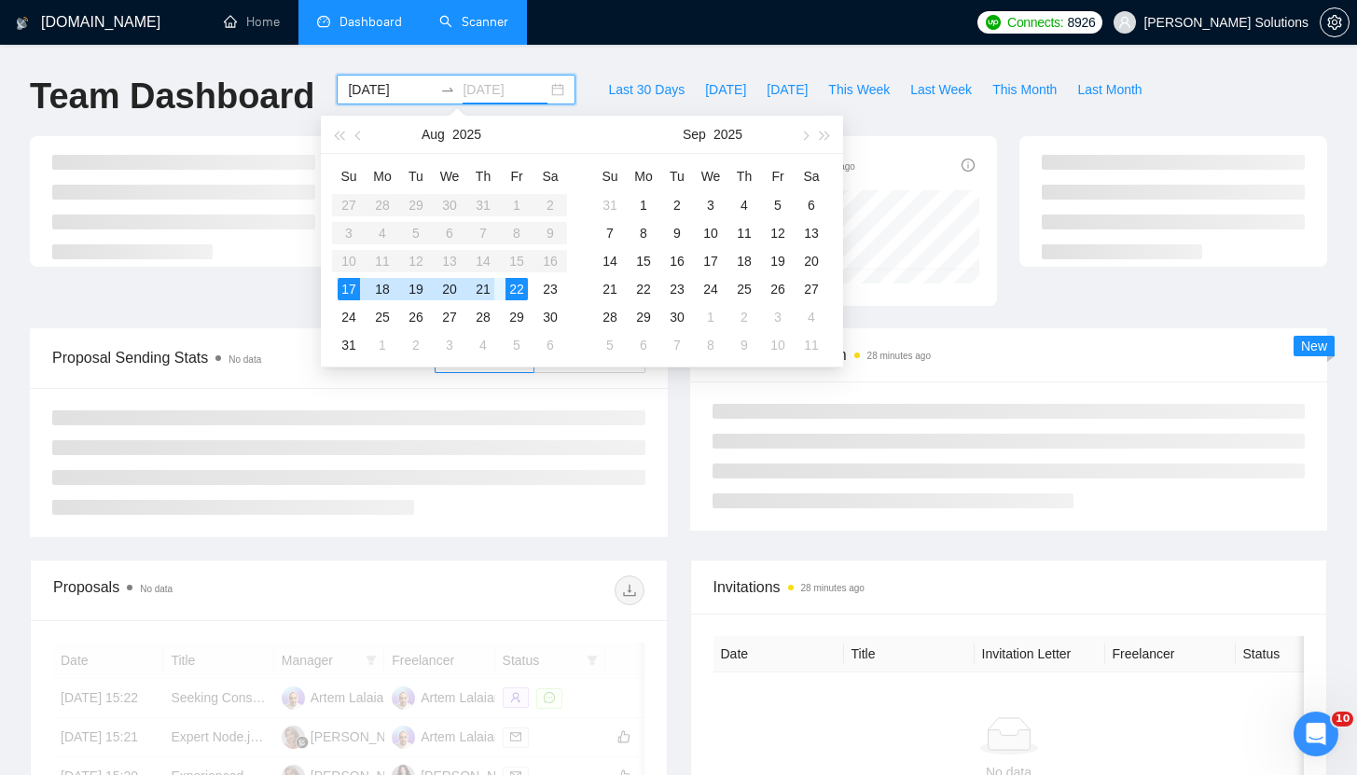
type input "[DATE]"
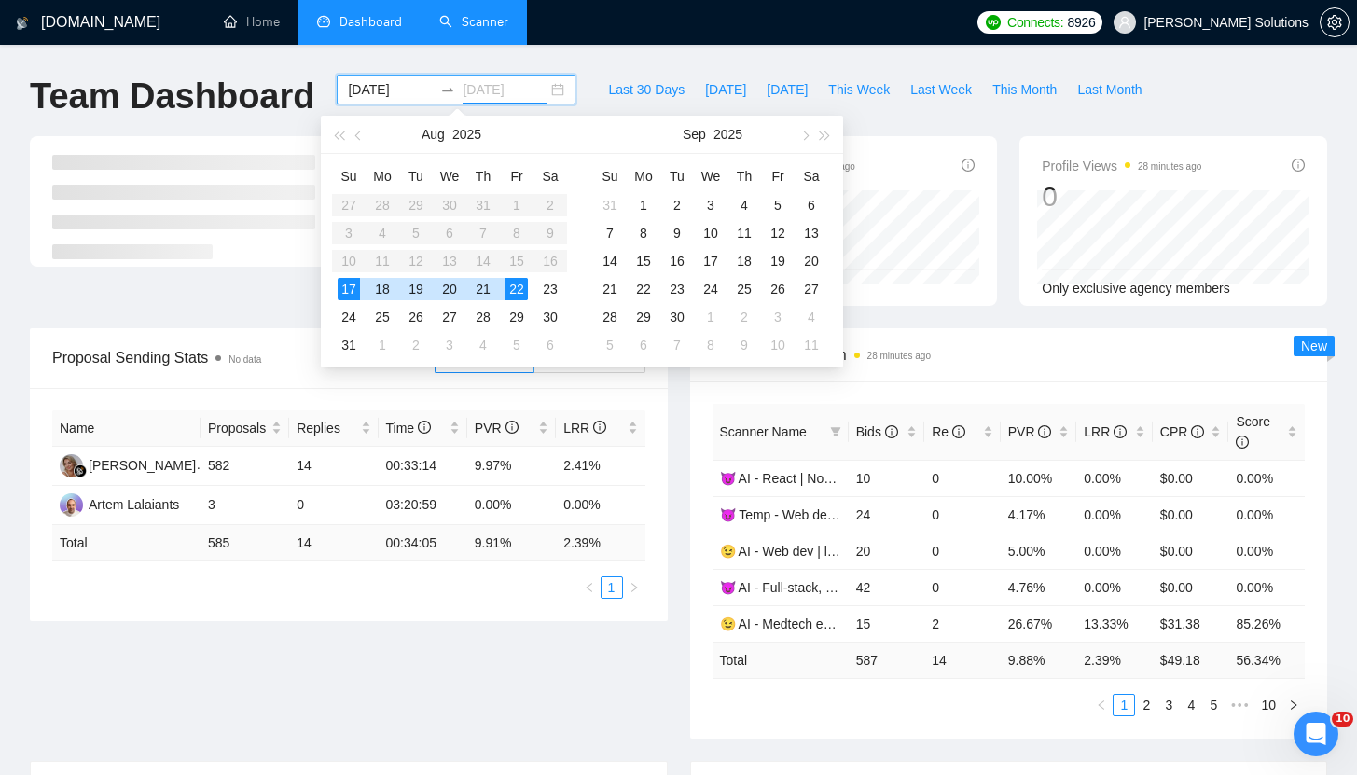
click at [524, 289] on div "22" at bounding box center [516, 289] width 22 height 22
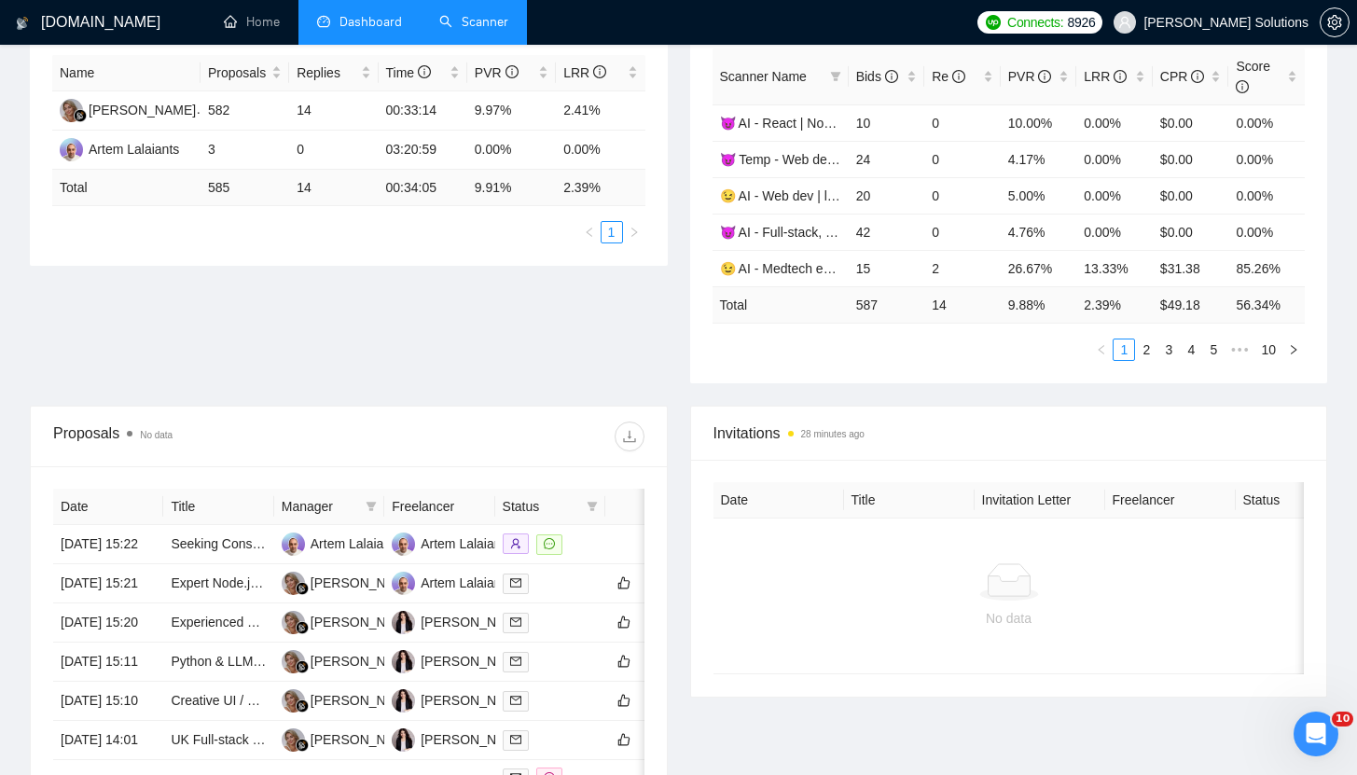
scroll to position [391, 0]
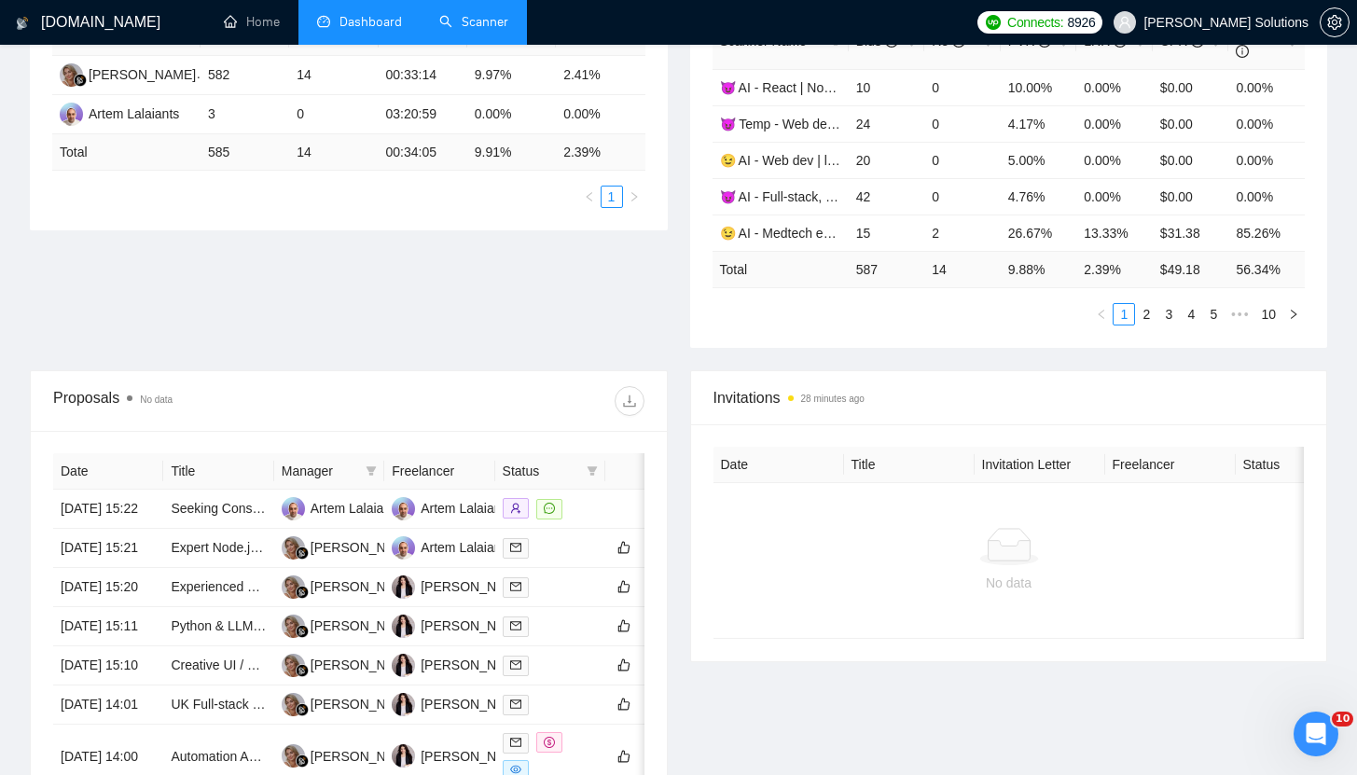
click at [1138, 313] on link "2" at bounding box center [1146, 314] width 21 height 21
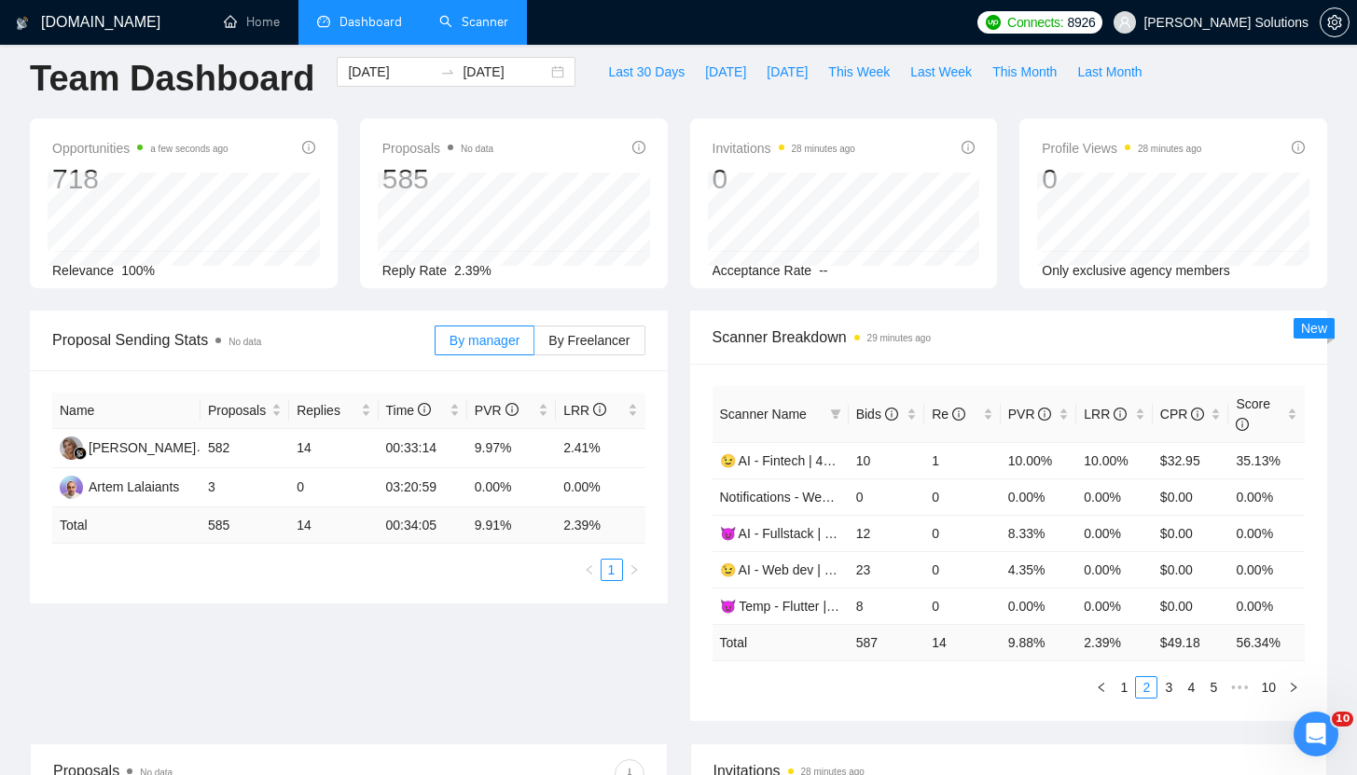
scroll to position [0, 0]
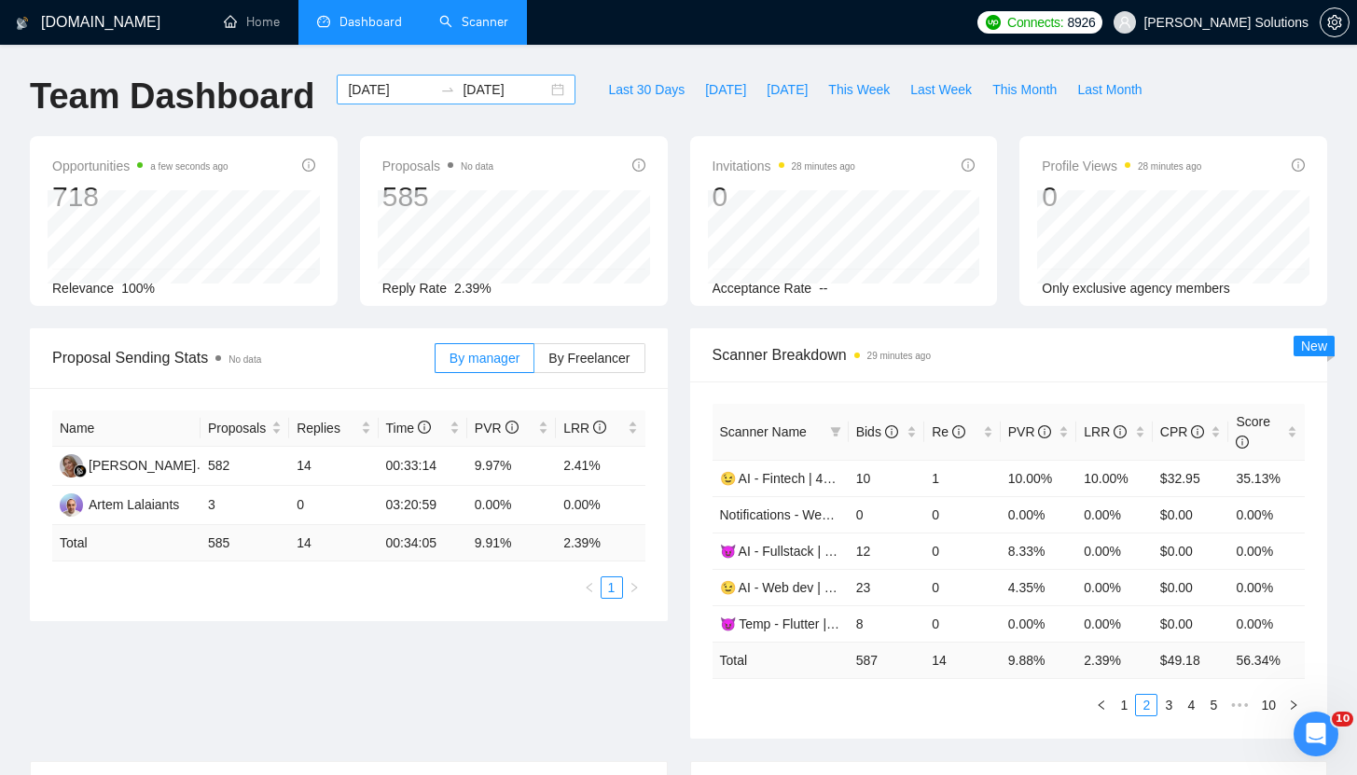
click at [389, 76] on div "2025-08-17 2025-08-22" at bounding box center [456, 90] width 239 height 30
click at [389, 79] on input "2025-08-17" at bounding box center [390, 89] width 85 height 21
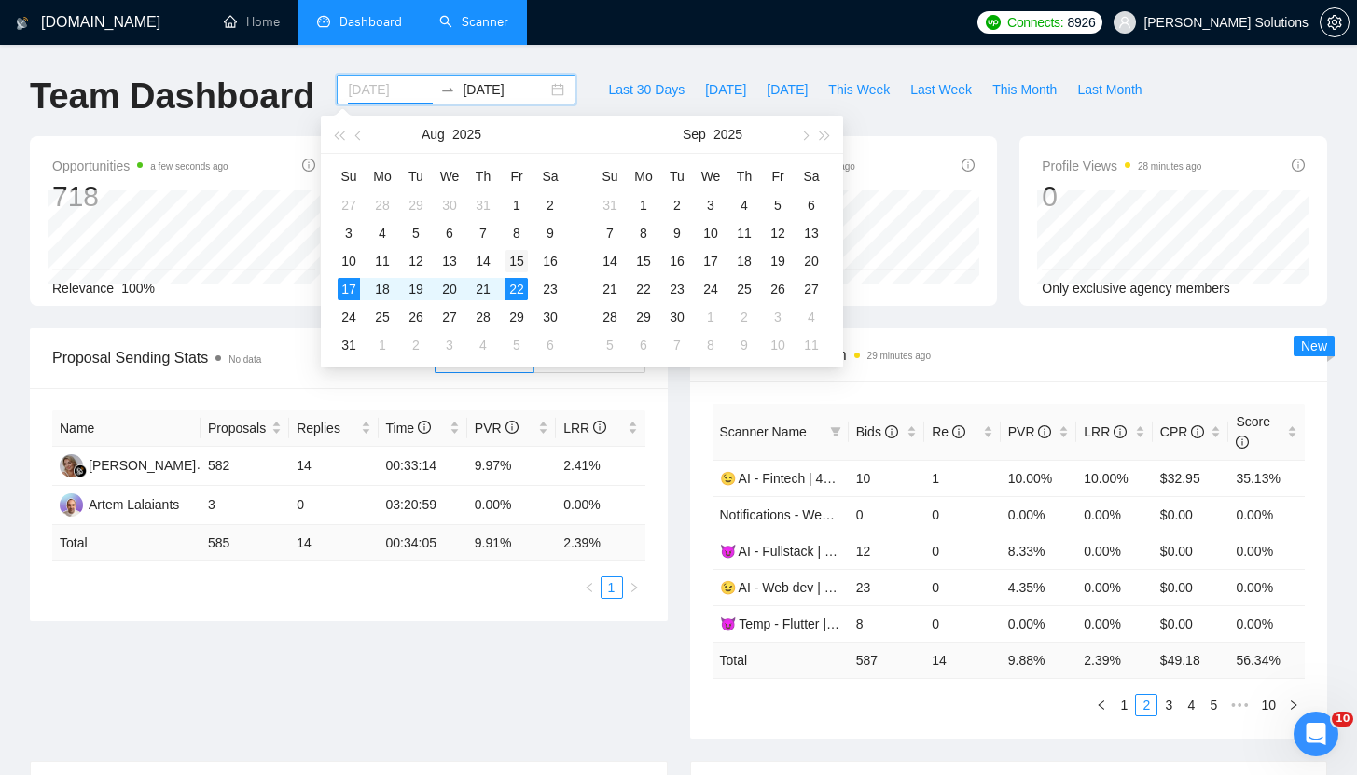
type input "2025-08-15"
click at [513, 267] on div "15" at bounding box center [516, 261] width 22 height 22
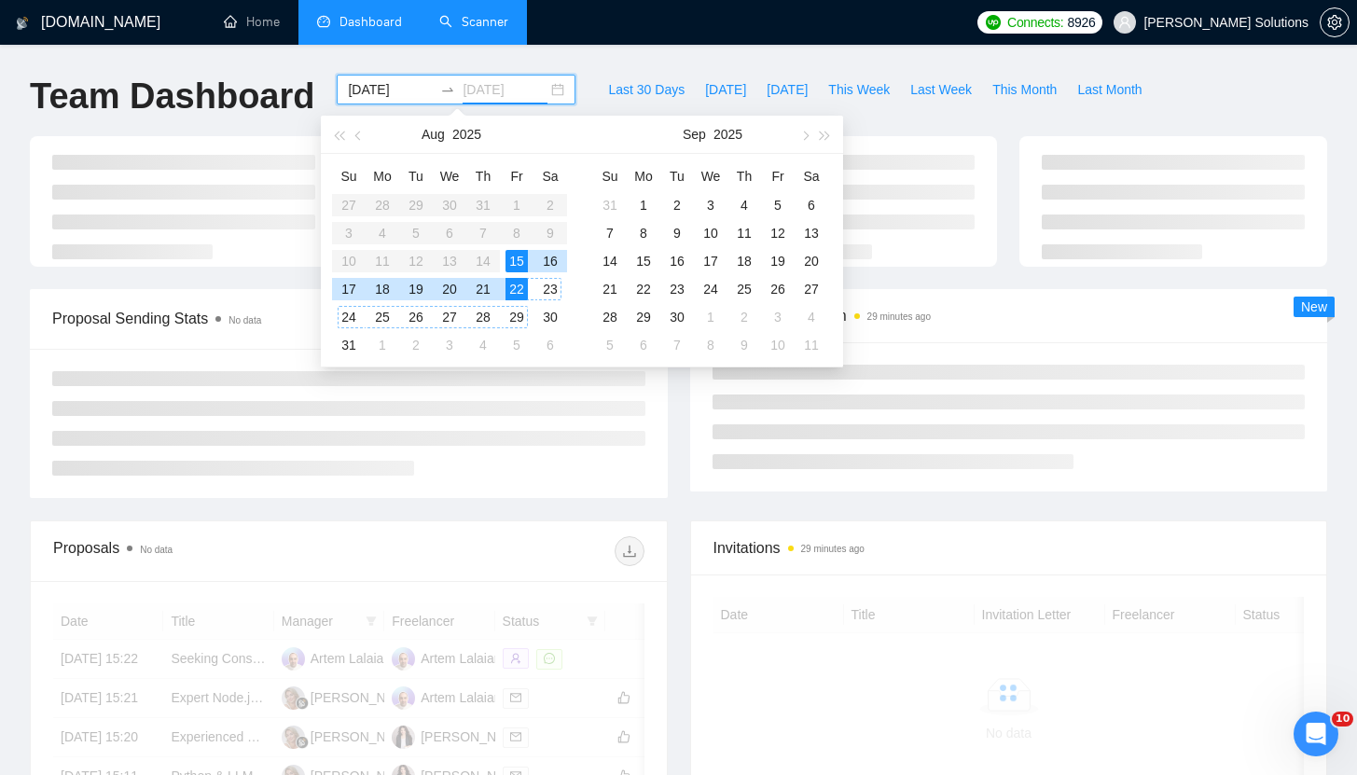
type input "[DATE]"
click at [518, 291] on div "22" at bounding box center [516, 289] width 22 height 22
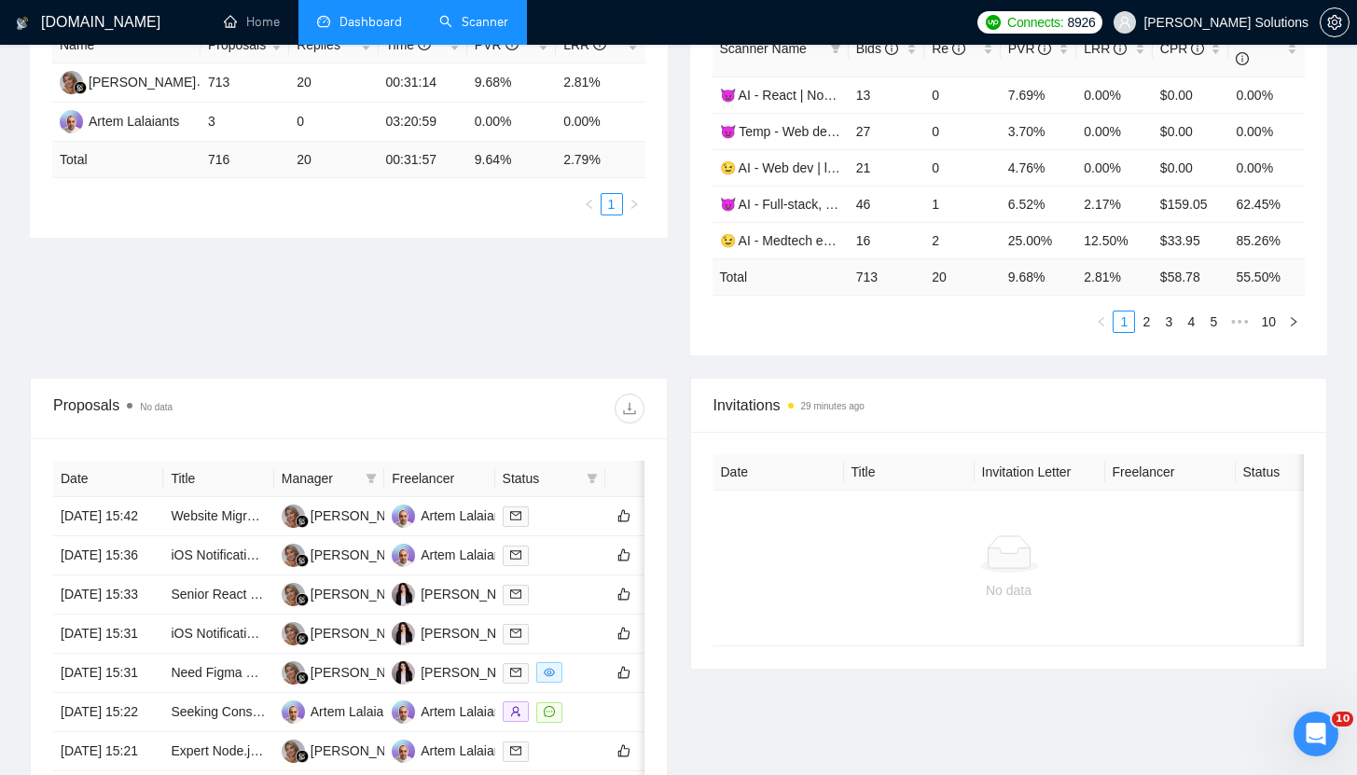
scroll to position [290, 0]
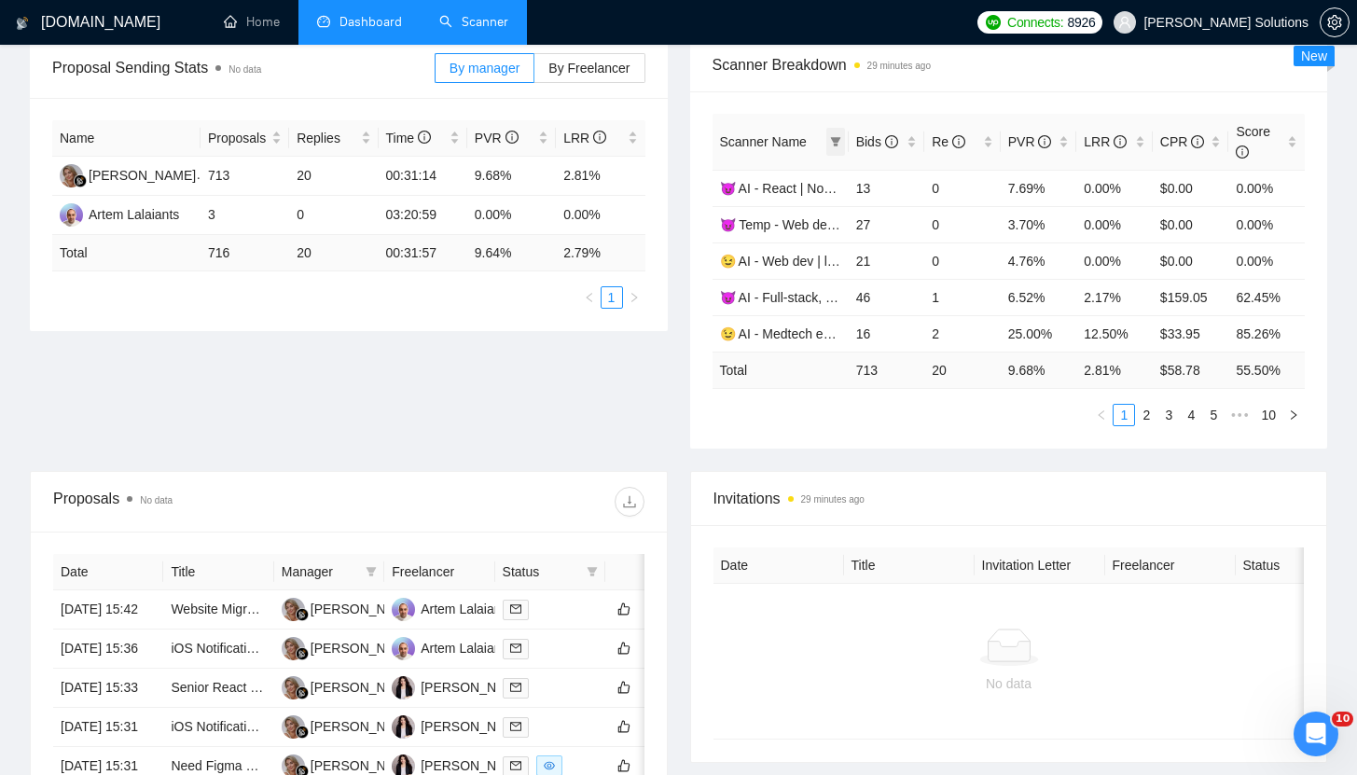
click at [838, 138] on icon "filter" at bounding box center [835, 141] width 10 height 9
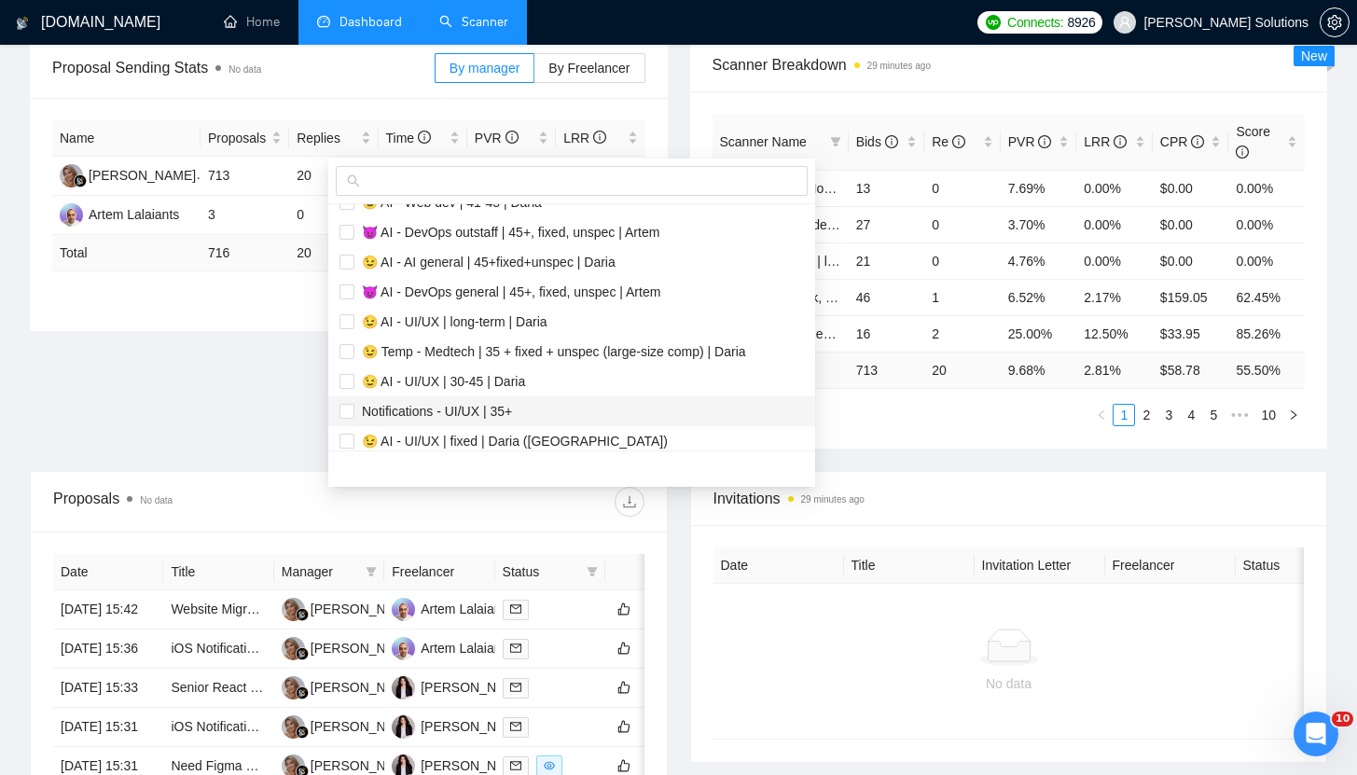
scroll to position [930, 0]
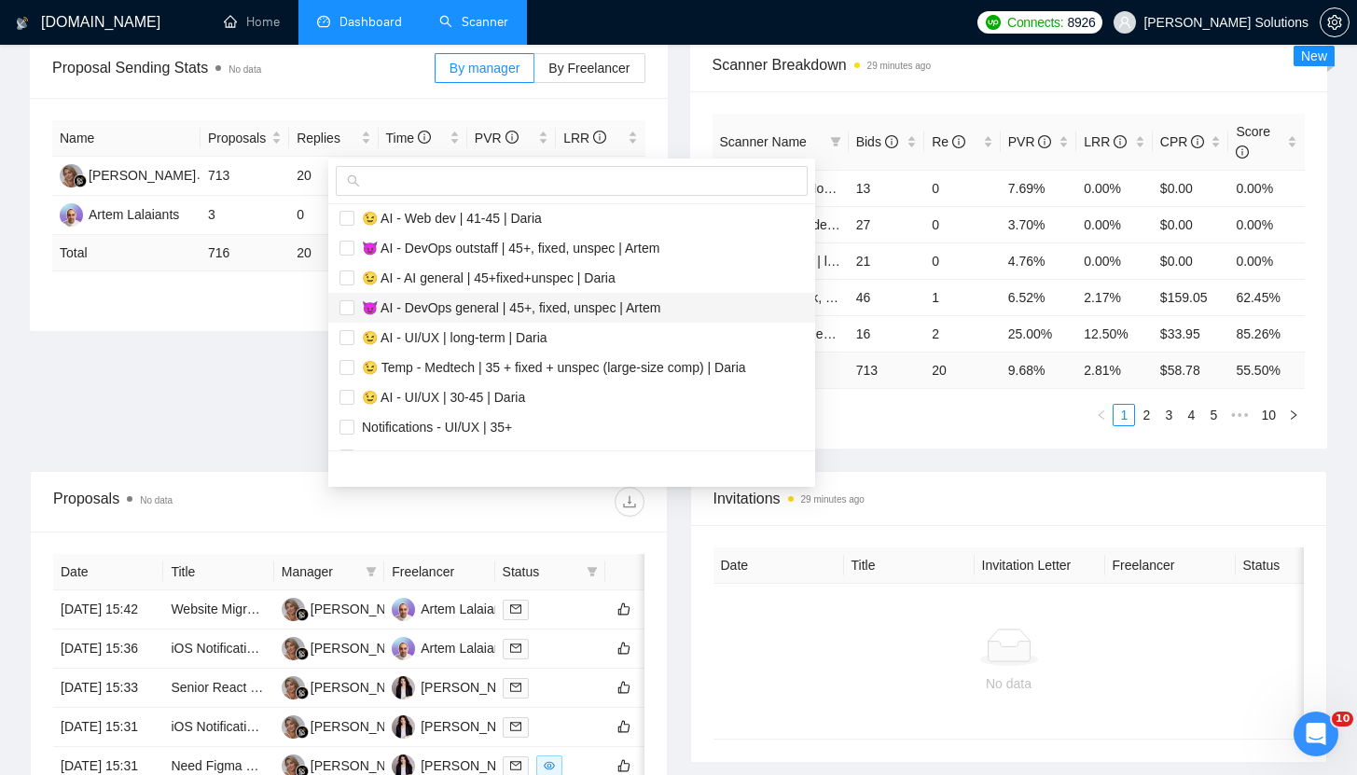
click at [398, 310] on span "😈 AI - DevOps general | 45+, fixed, unspec | Artem" at bounding box center [507, 307] width 306 height 15
checkbox input "true"
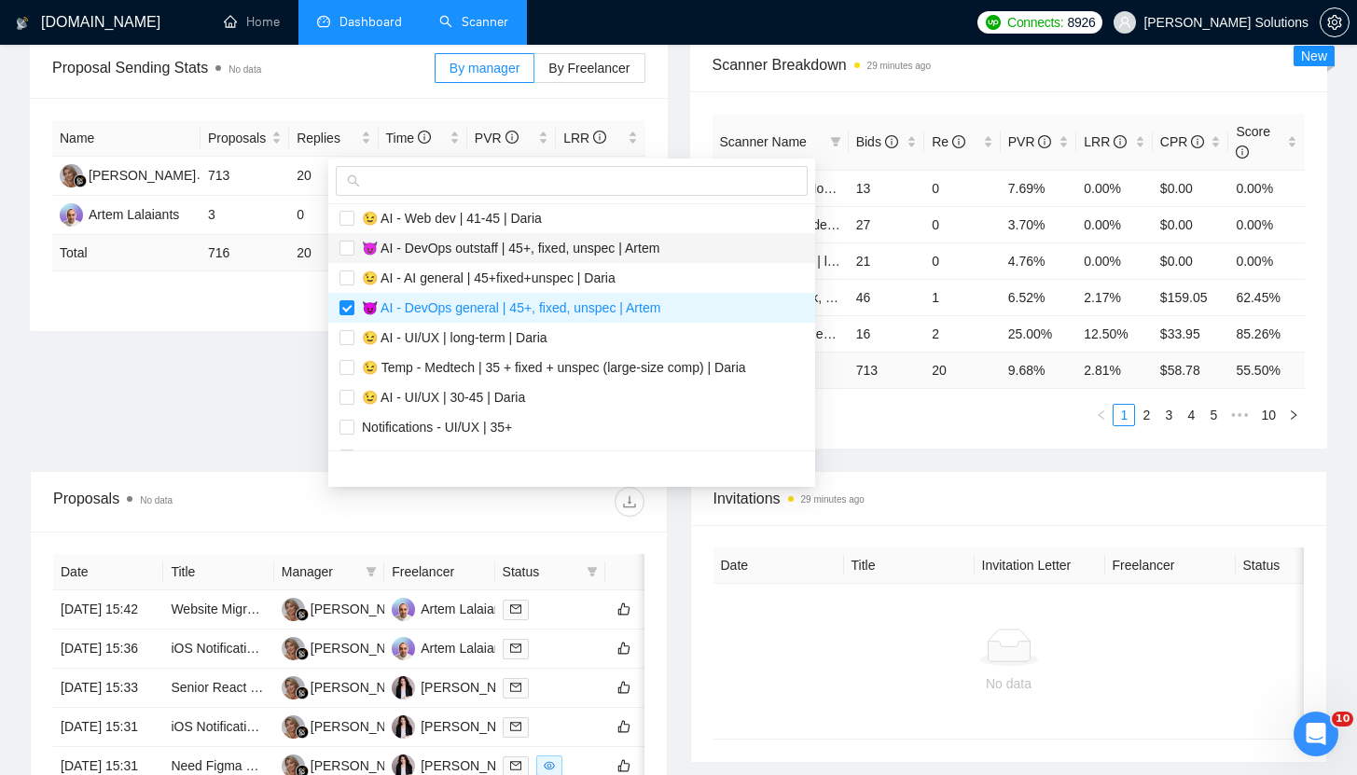
click at [396, 259] on li "😈 AI - DevOps outstaff | 45+, fixed, unspec | Artem" at bounding box center [571, 248] width 487 height 30
checkbox input "true"
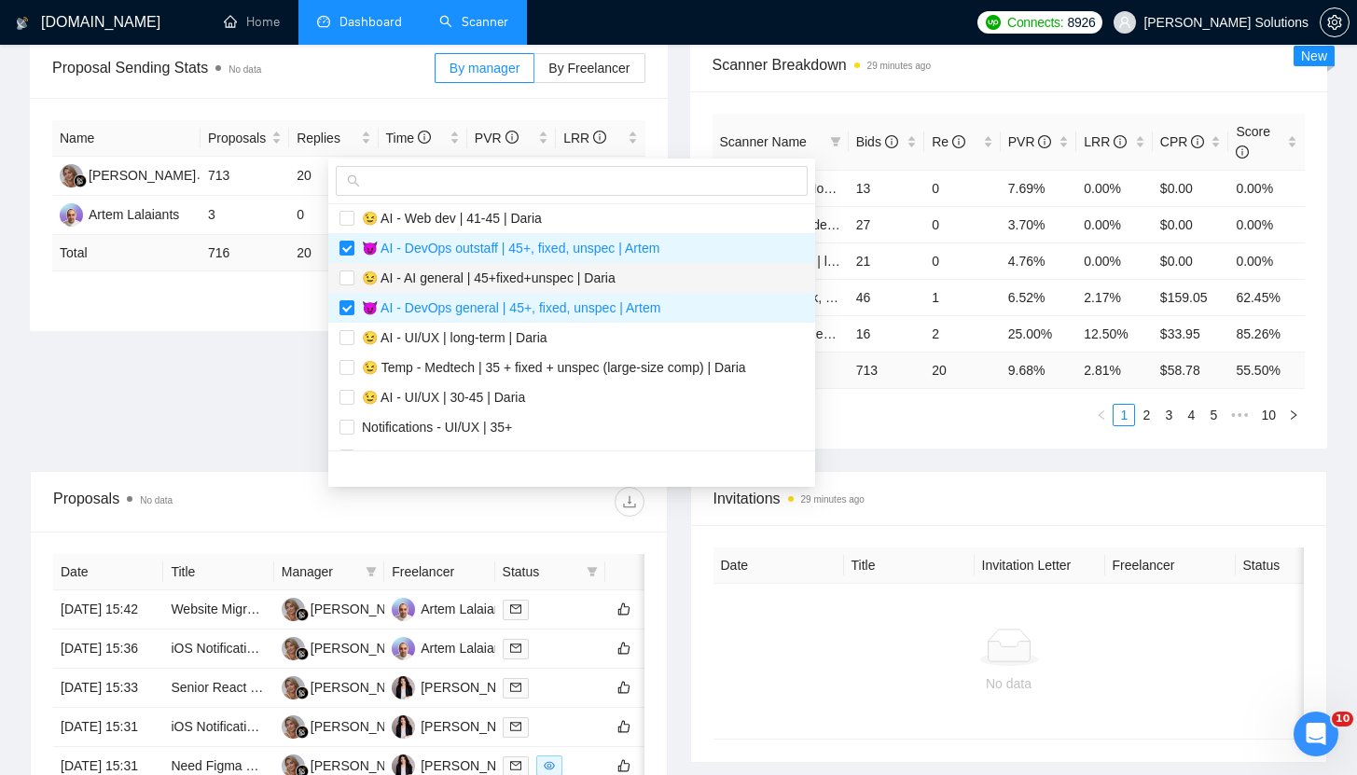
click at [396, 275] on span "😉 AI - AI general | 45+fixed+unspec | Daria" at bounding box center [484, 277] width 261 height 15
checkbox input "true"
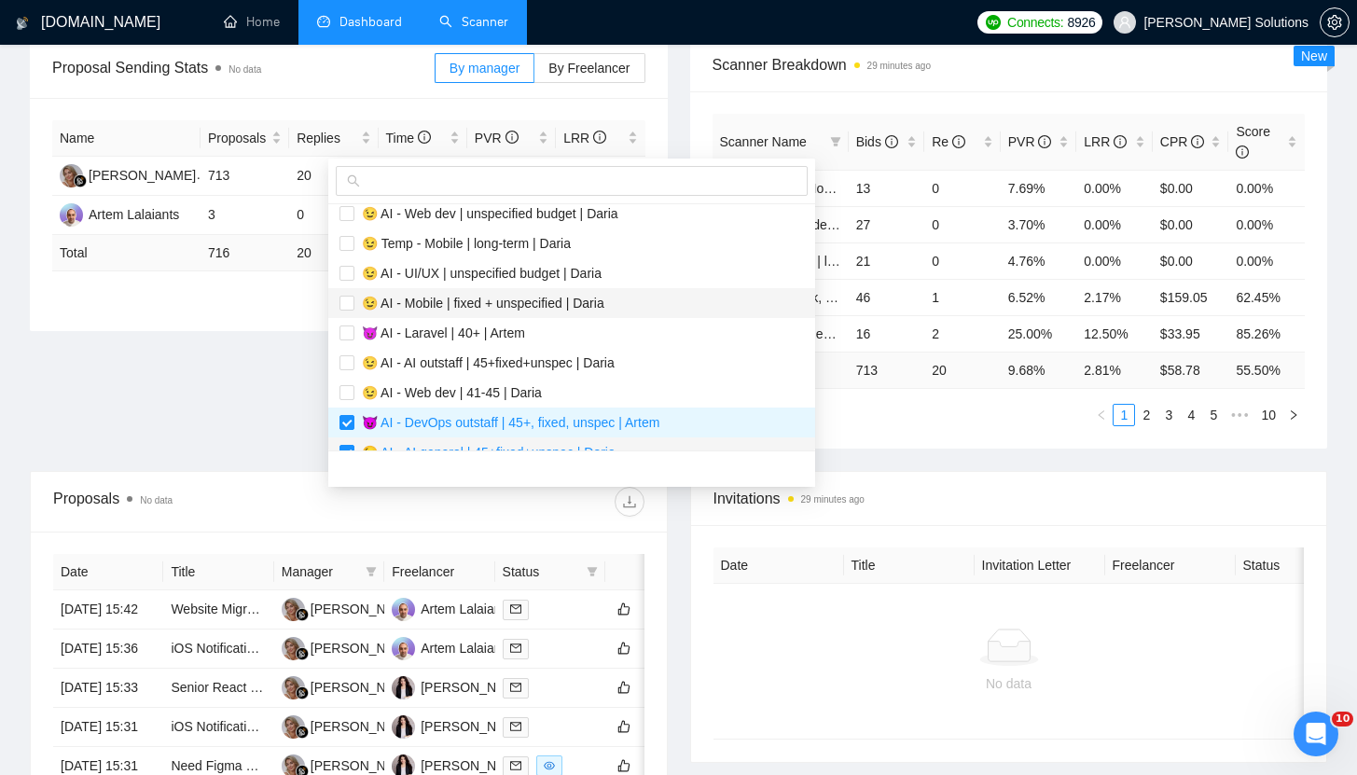
scroll to position [729, 0]
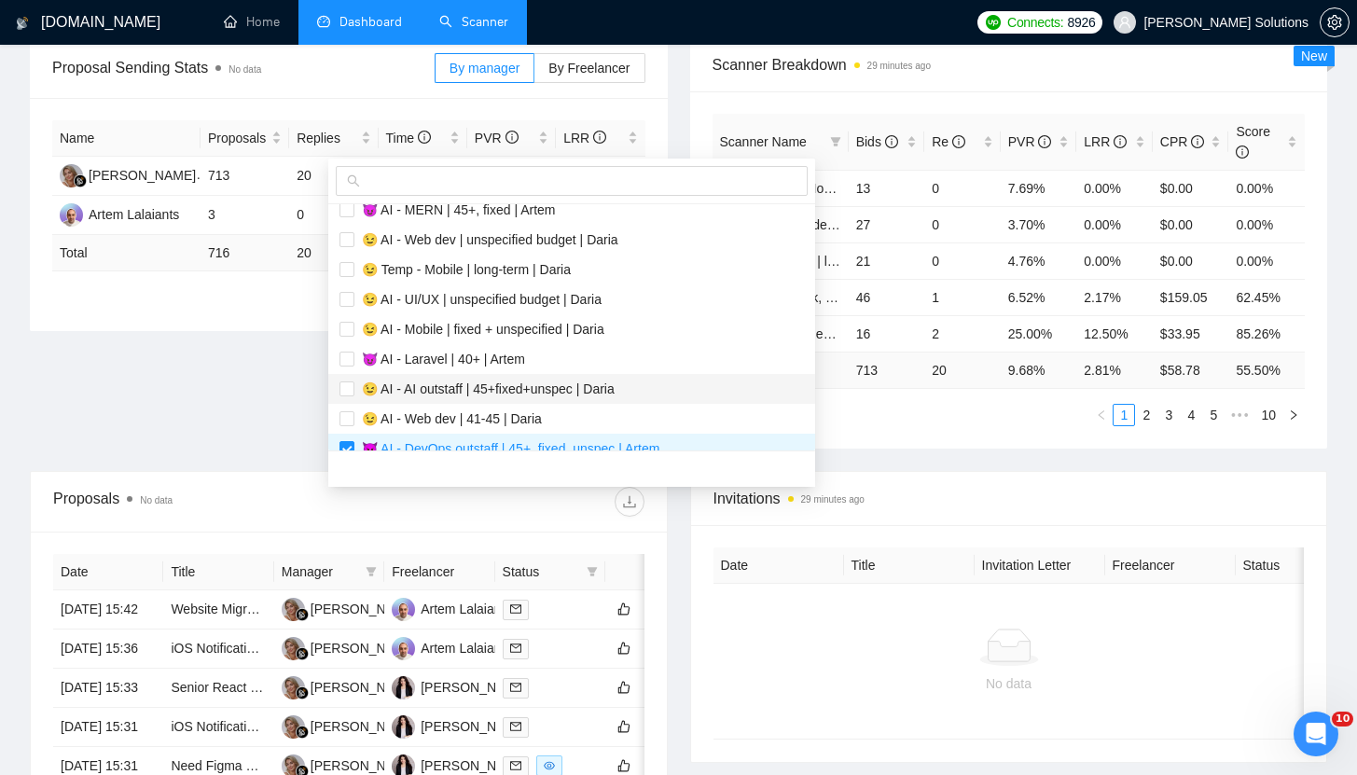
click at [408, 389] on span "😉 AI - AI outstaff | 45+fixed+unspec | Daria" at bounding box center [484, 388] width 260 height 15
checkbox input "true"
click at [926, 442] on main "Team Dashboard 2025-08-15 2025-08-22 Last 30 Days Today Yesterday This Week Las…" at bounding box center [678, 425] width 1297 height 1280
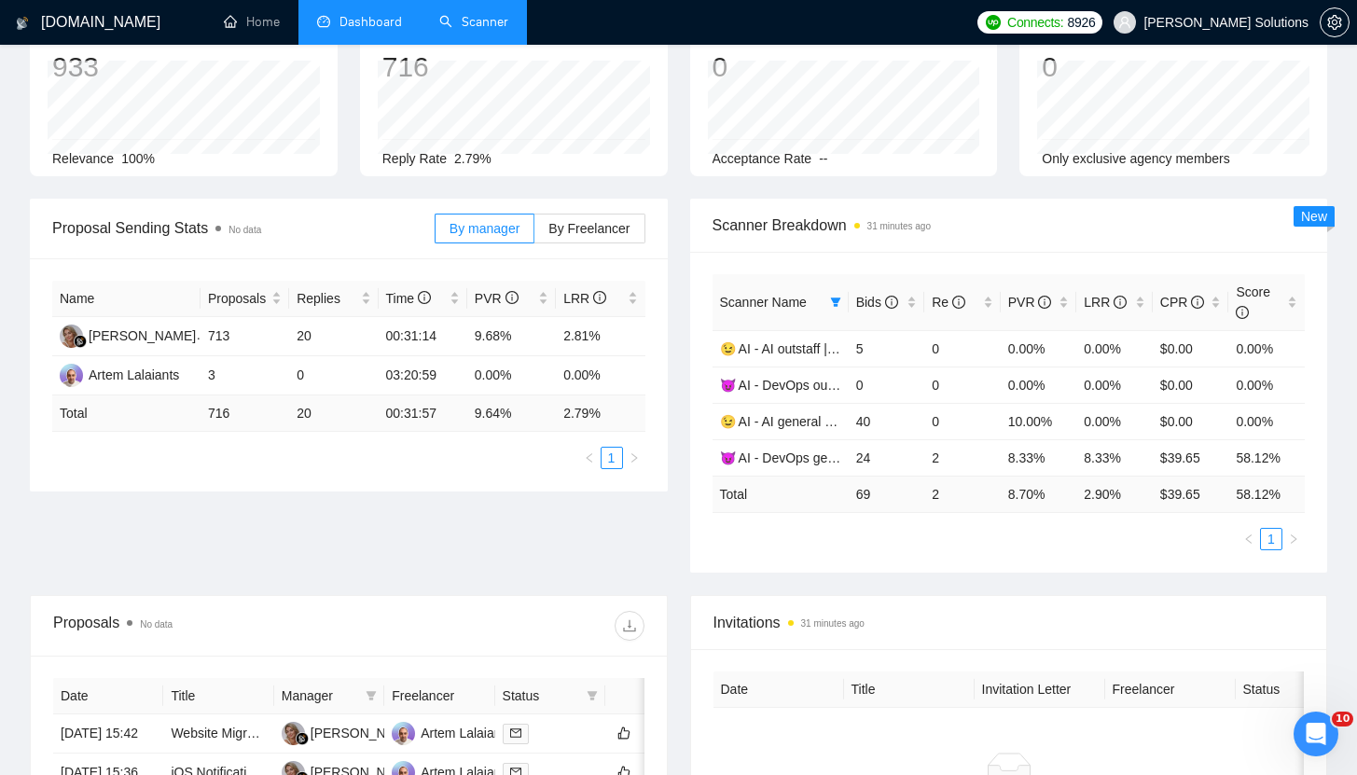
scroll to position [131, 0]
